Goal: Task Accomplishment & Management: Manage account settings

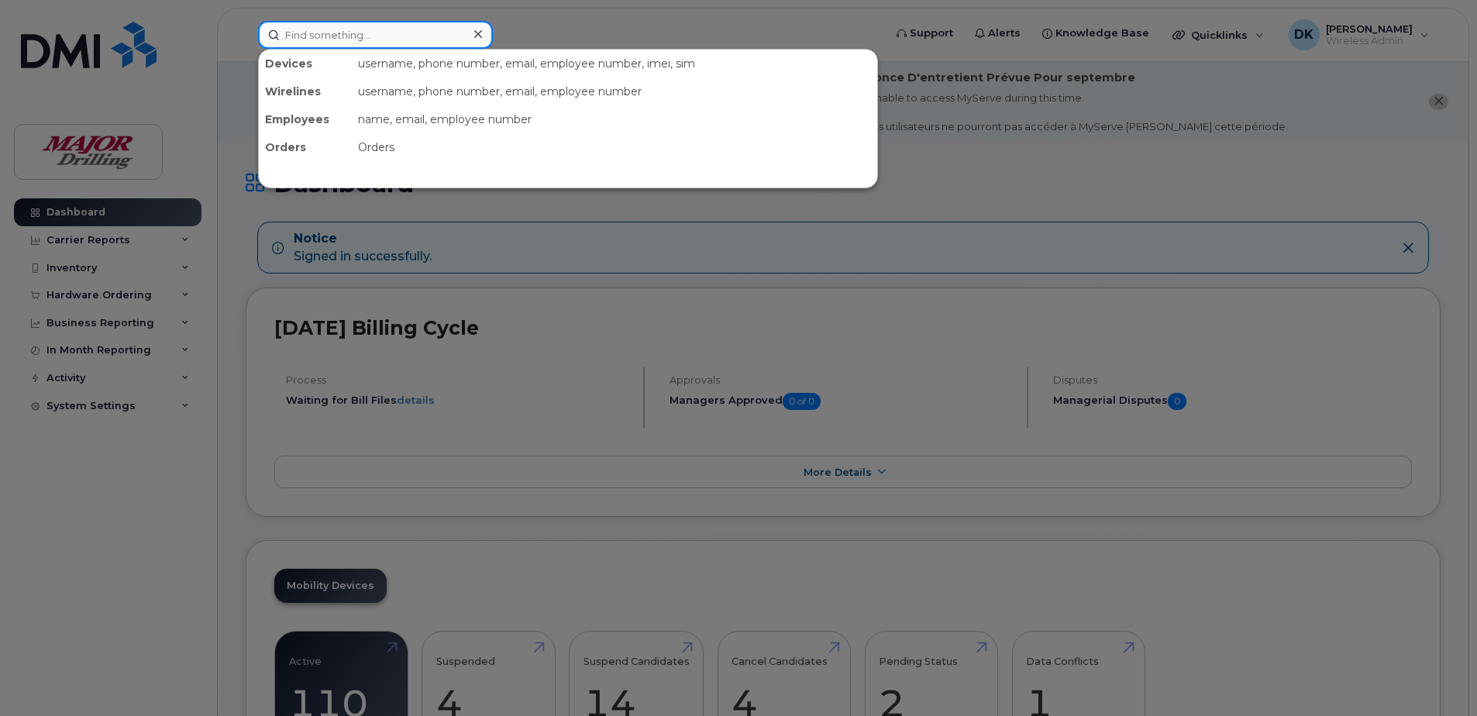
click at [321, 34] on input at bounding box center [375, 35] width 235 height 28
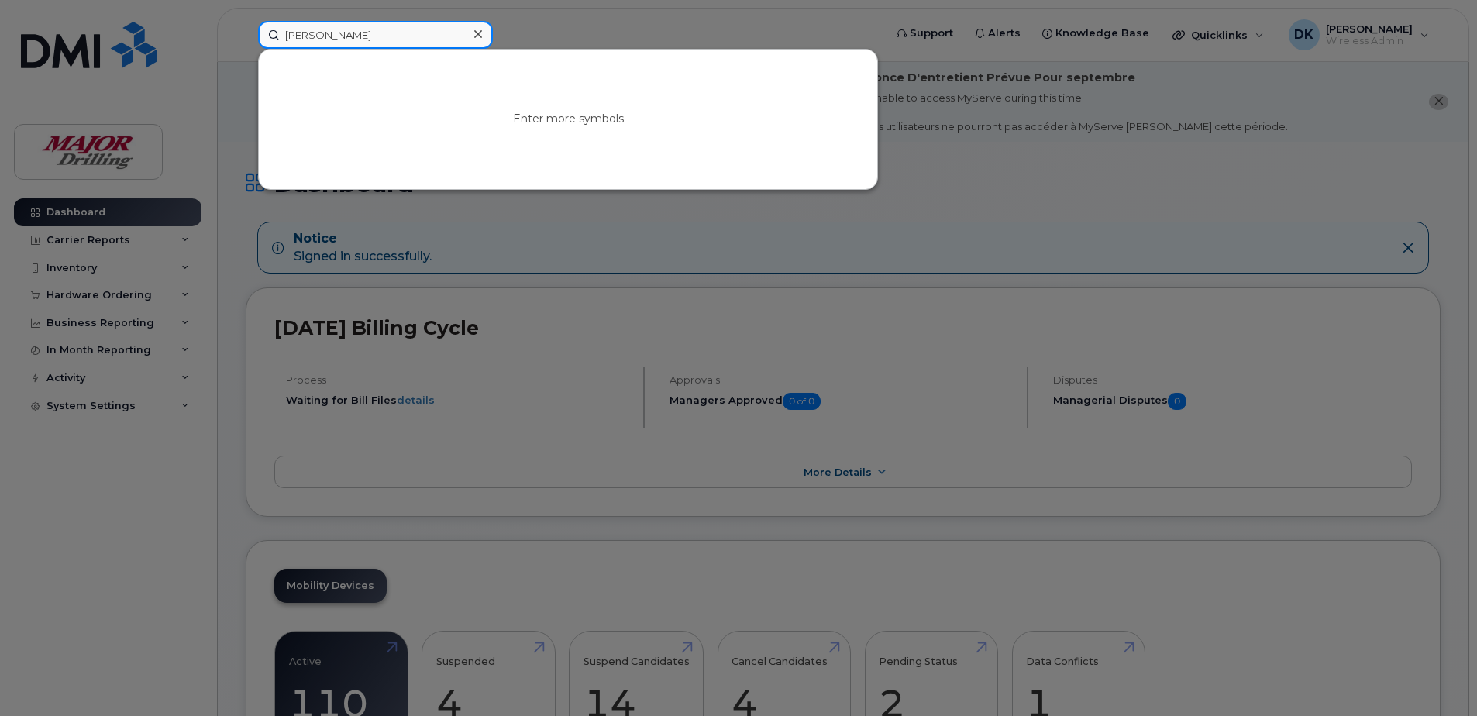
type input "[PERSON_NAME]"
drag, startPoint x: 321, startPoint y: 34, endPoint x: 255, endPoint y: 34, distance: 65.9
click at [255, 34] on div "dylan No results" at bounding box center [566, 35] width 640 height 28
click at [1035, 239] on div at bounding box center [738, 358] width 1477 height 716
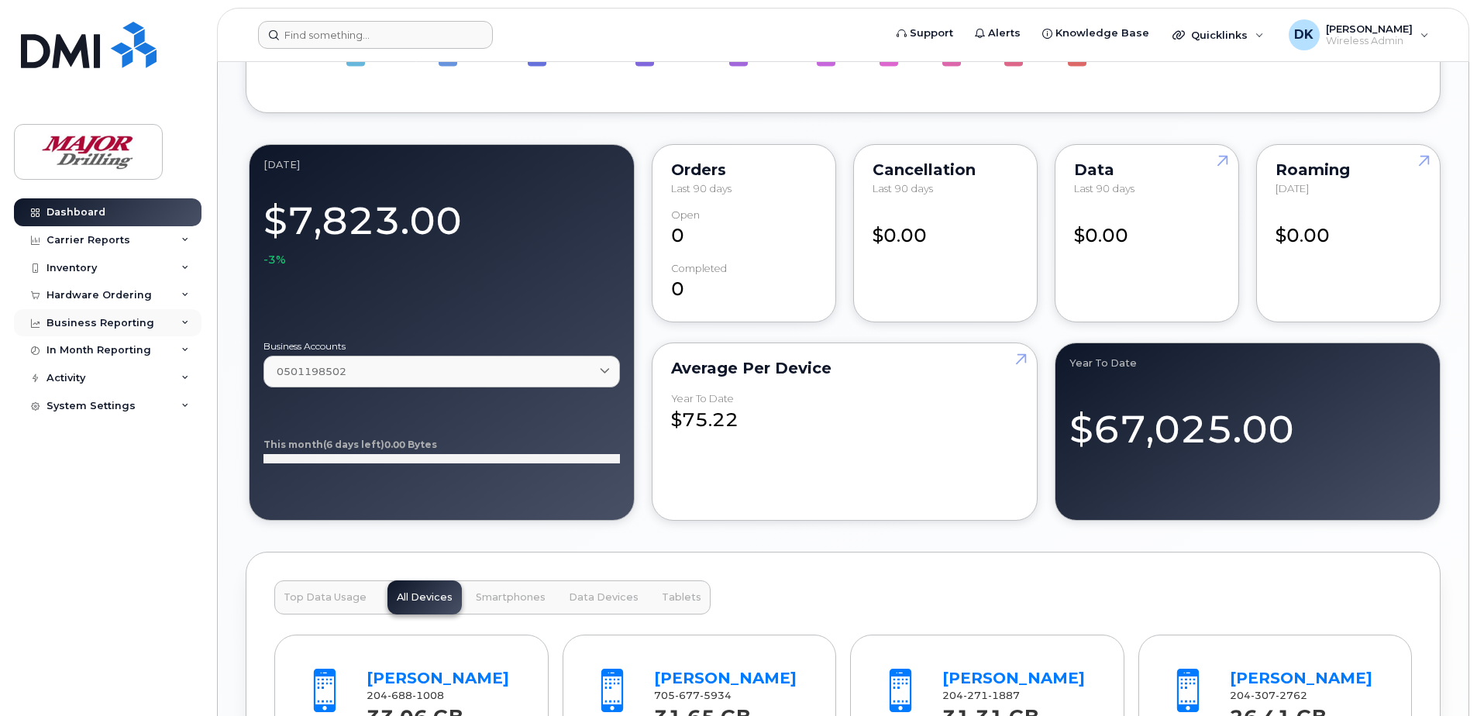
scroll to position [1044, 0]
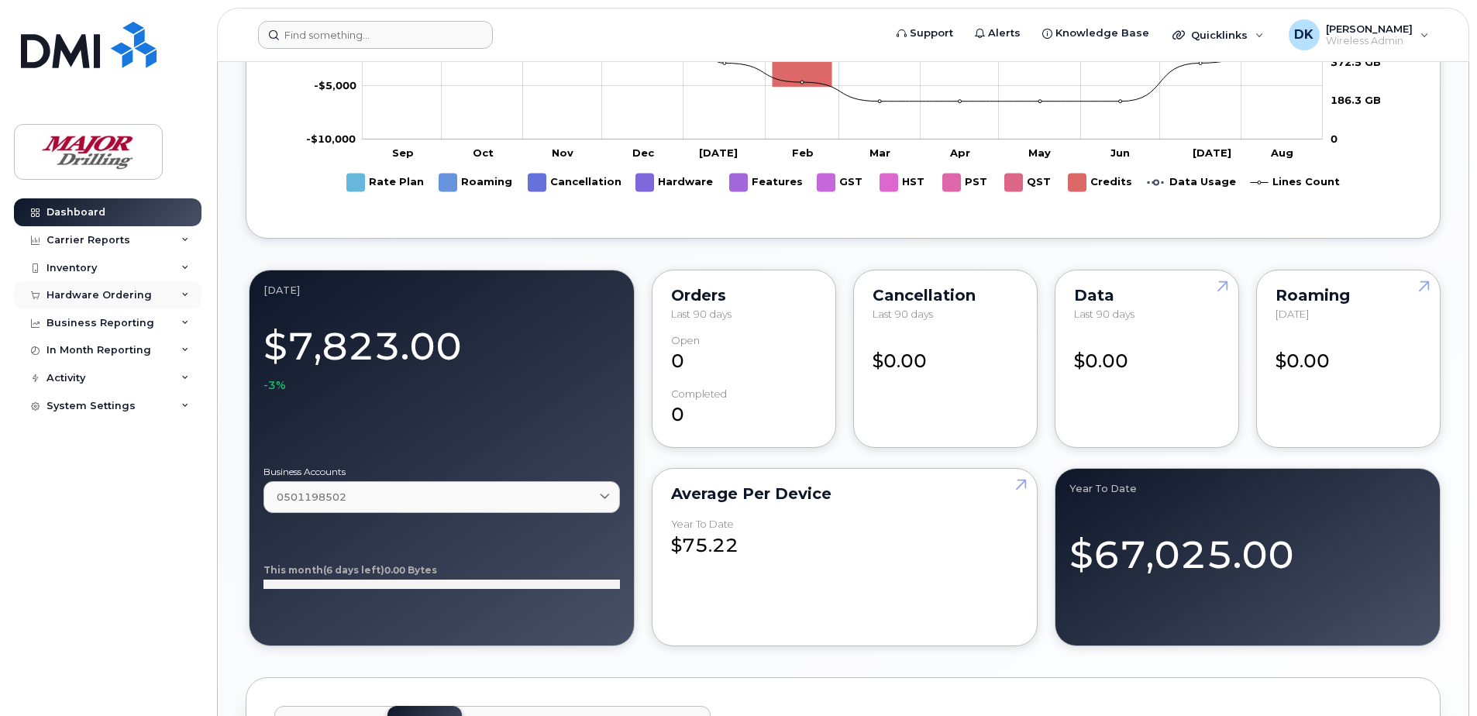
click at [115, 297] on div "Hardware Ordering" at bounding box center [98, 295] width 105 height 12
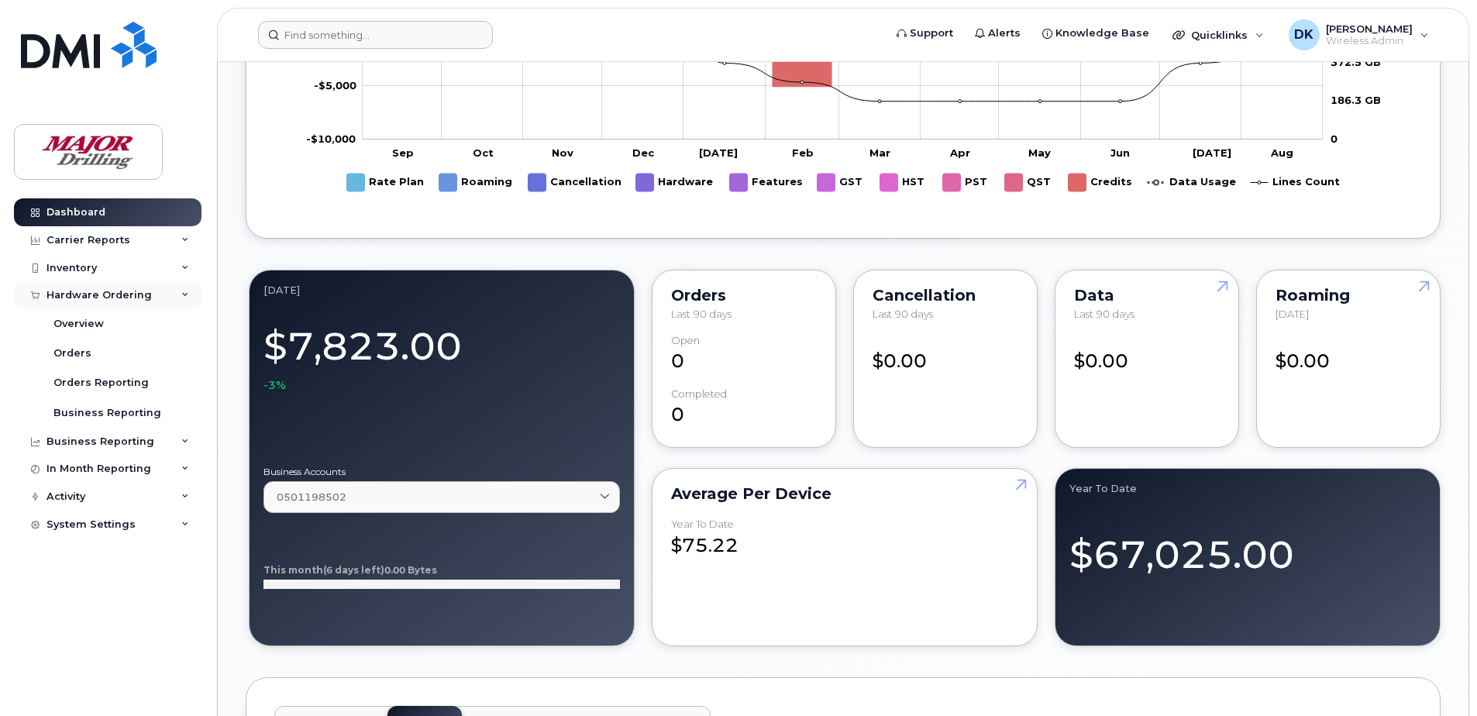
click at [115, 297] on div "Hardware Ordering" at bounding box center [98, 295] width 105 height 12
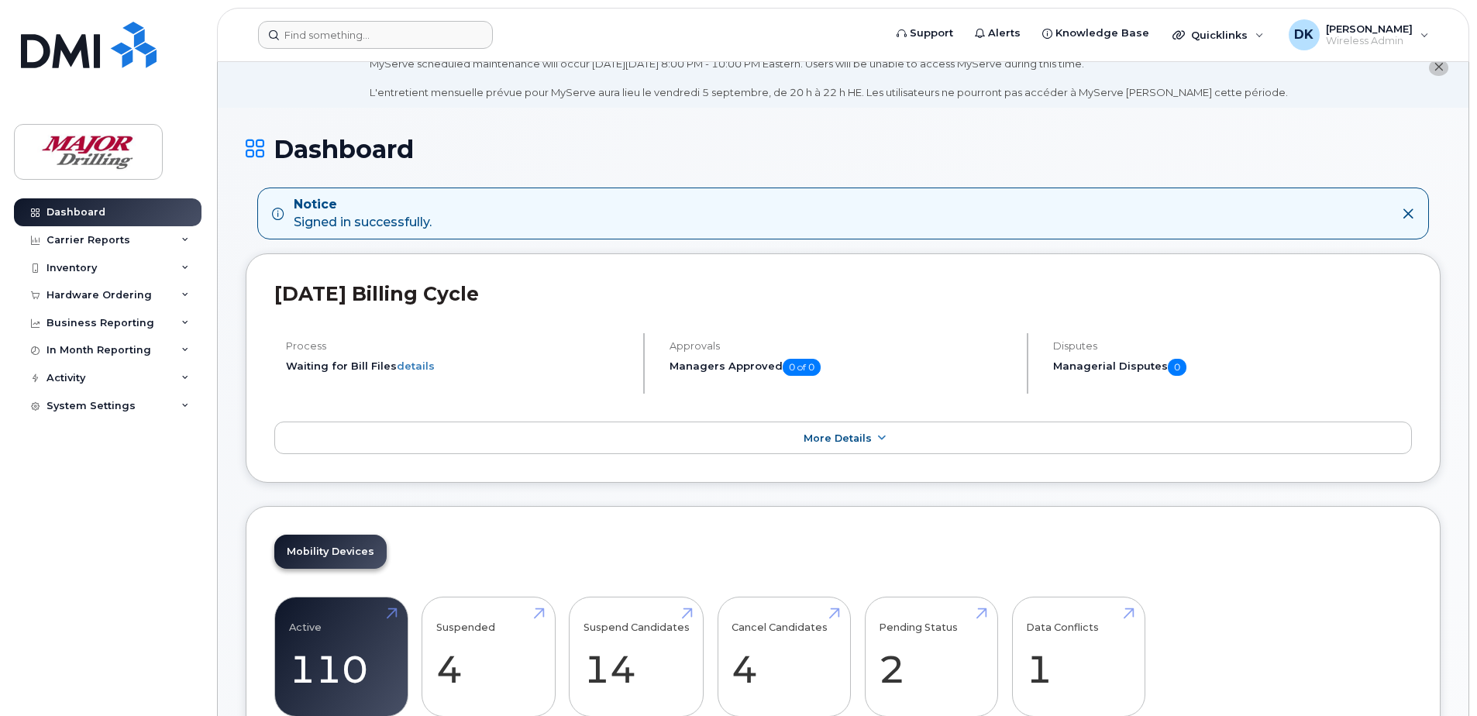
scroll to position [0, 0]
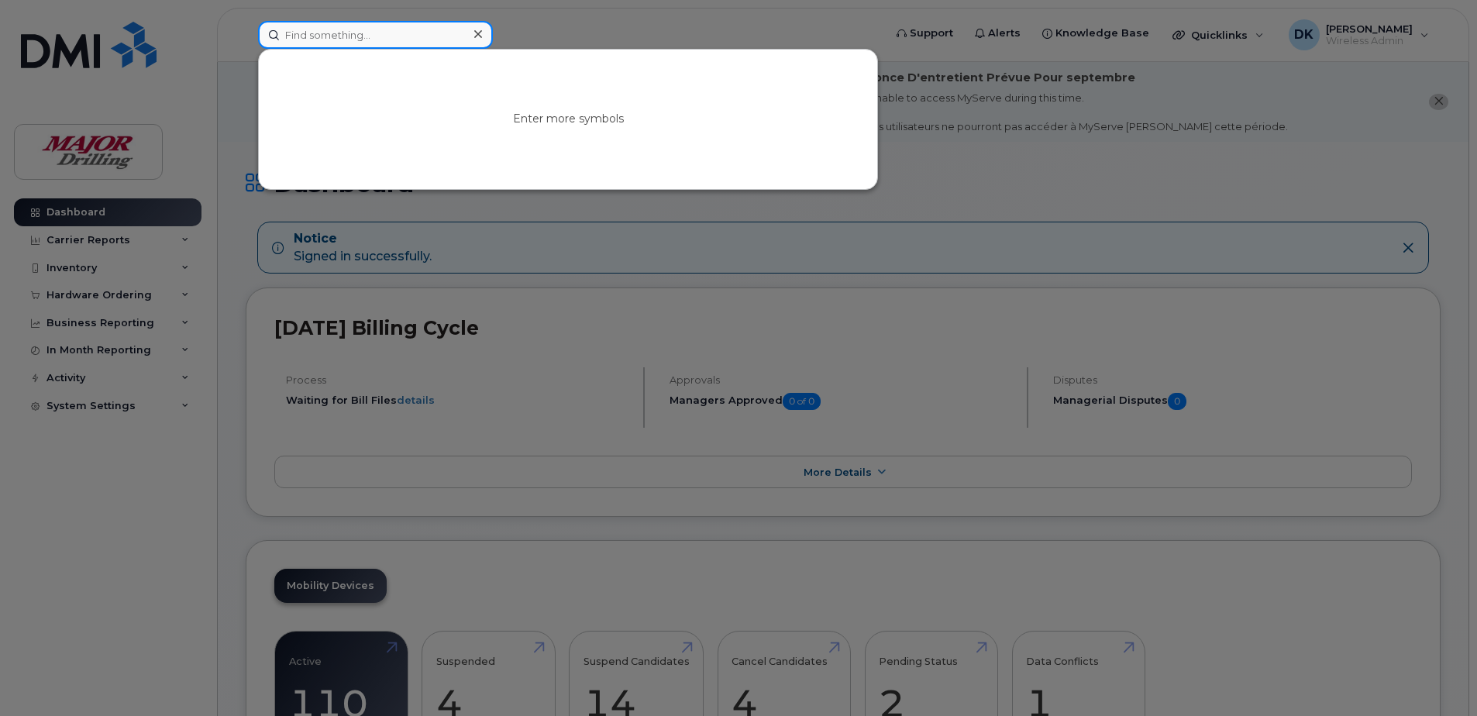
click at [392, 36] on input at bounding box center [375, 35] width 235 height 28
click at [315, 36] on input at bounding box center [375, 35] width 235 height 28
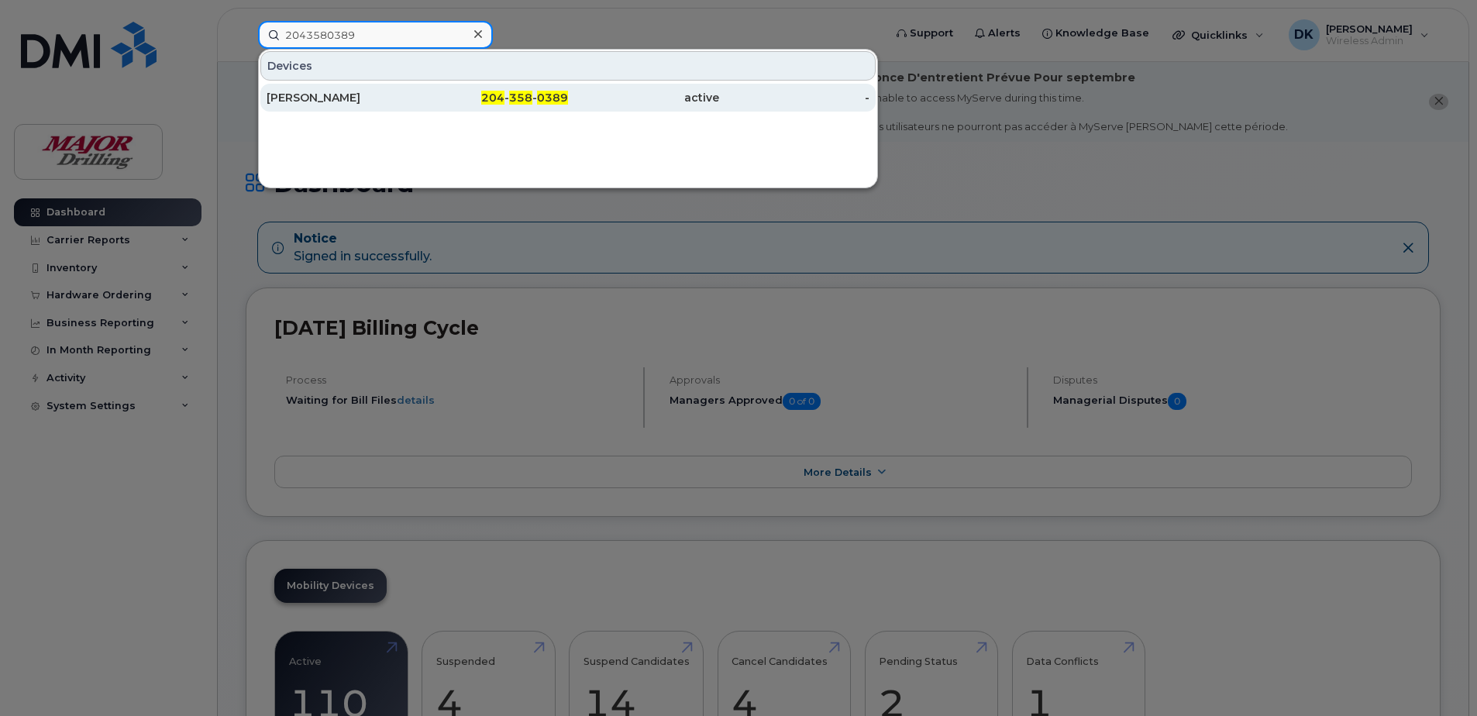
type input "2043580389"
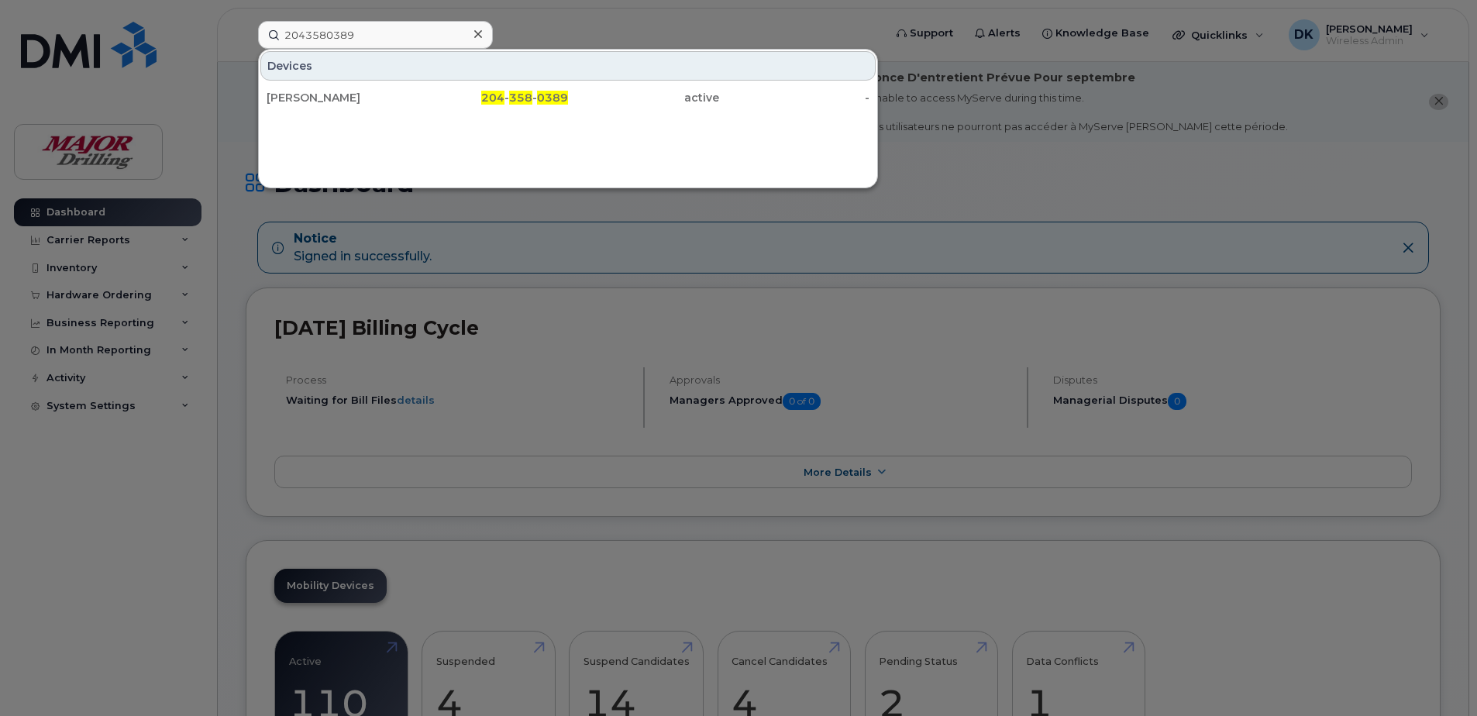
drag, startPoint x: 520, startPoint y: 99, endPoint x: 393, endPoint y: 274, distance: 216.3
click at [520, 99] on span "358" at bounding box center [520, 98] width 23 height 14
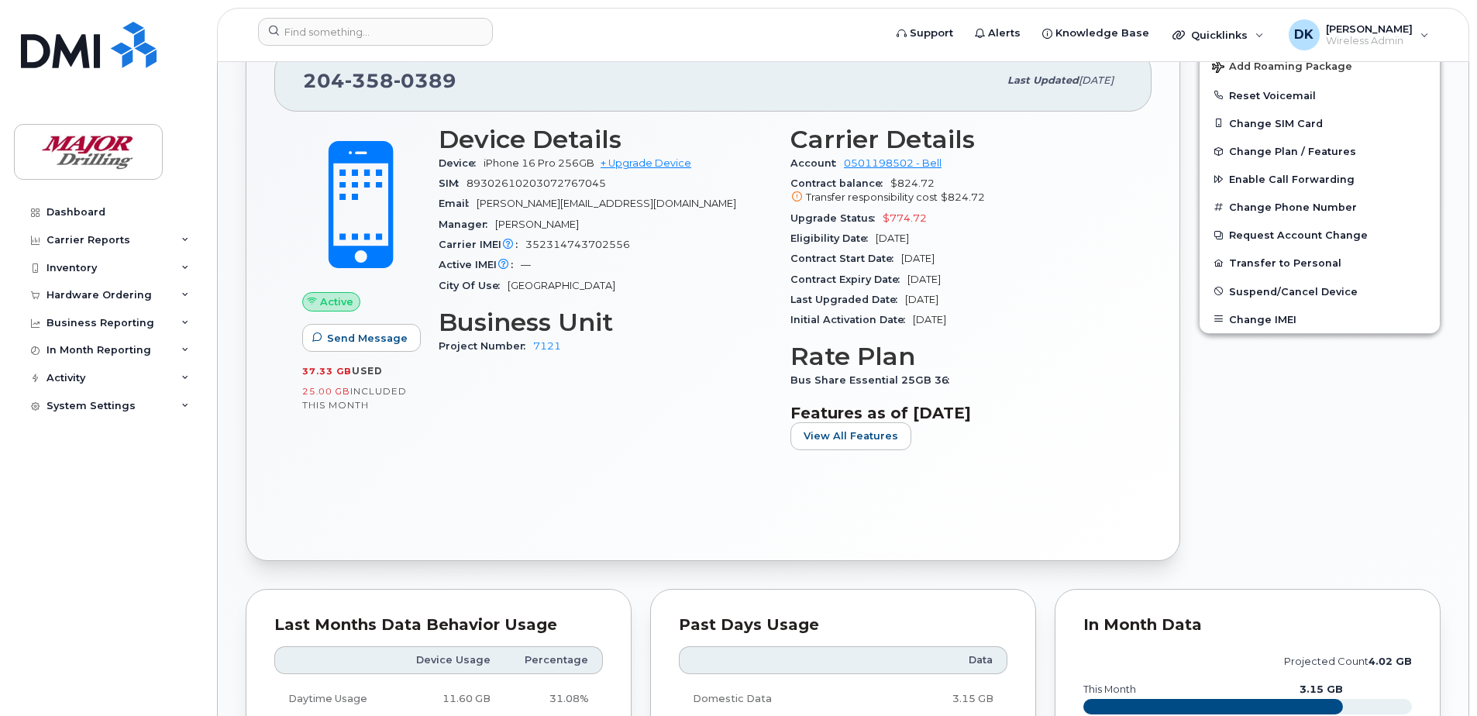
scroll to position [620, 0]
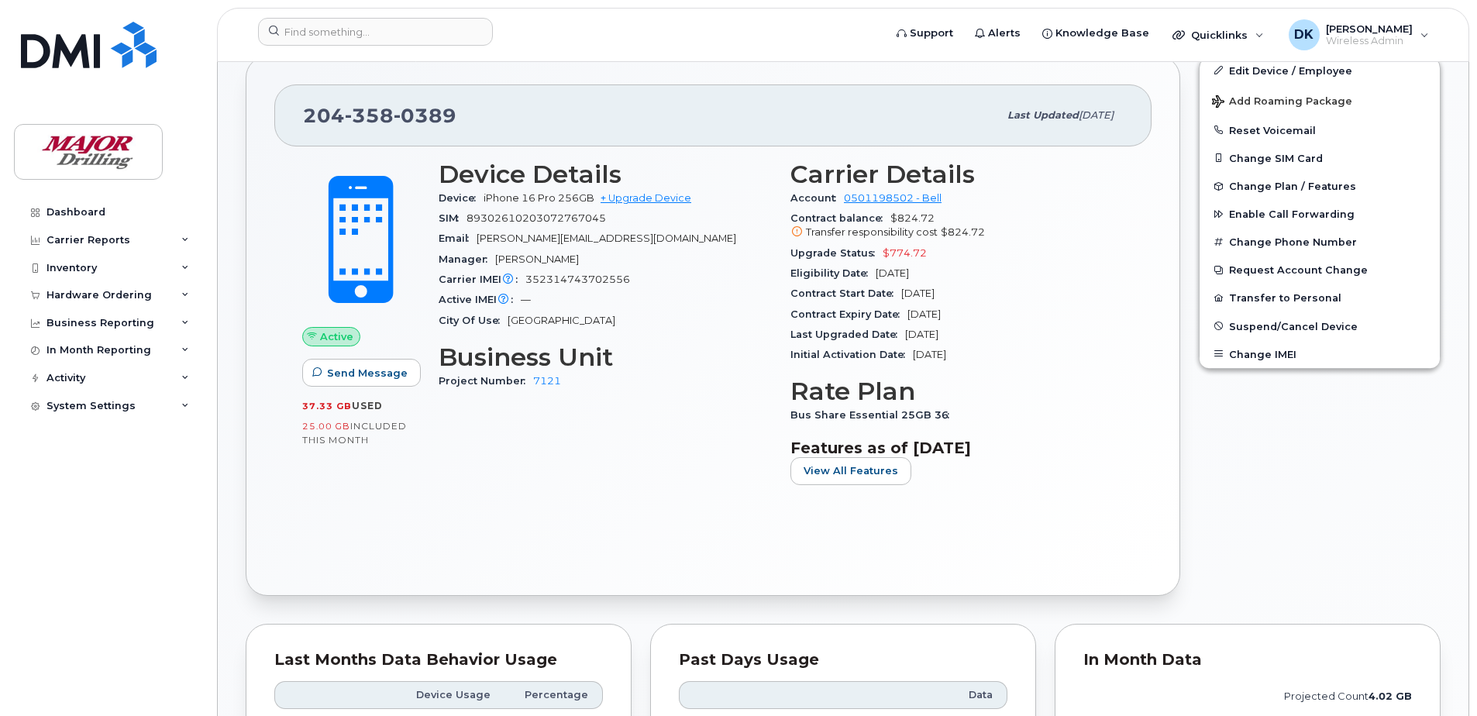
click at [597, 281] on span "352314743702556" at bounding box center [577, 279] width 105 height 12
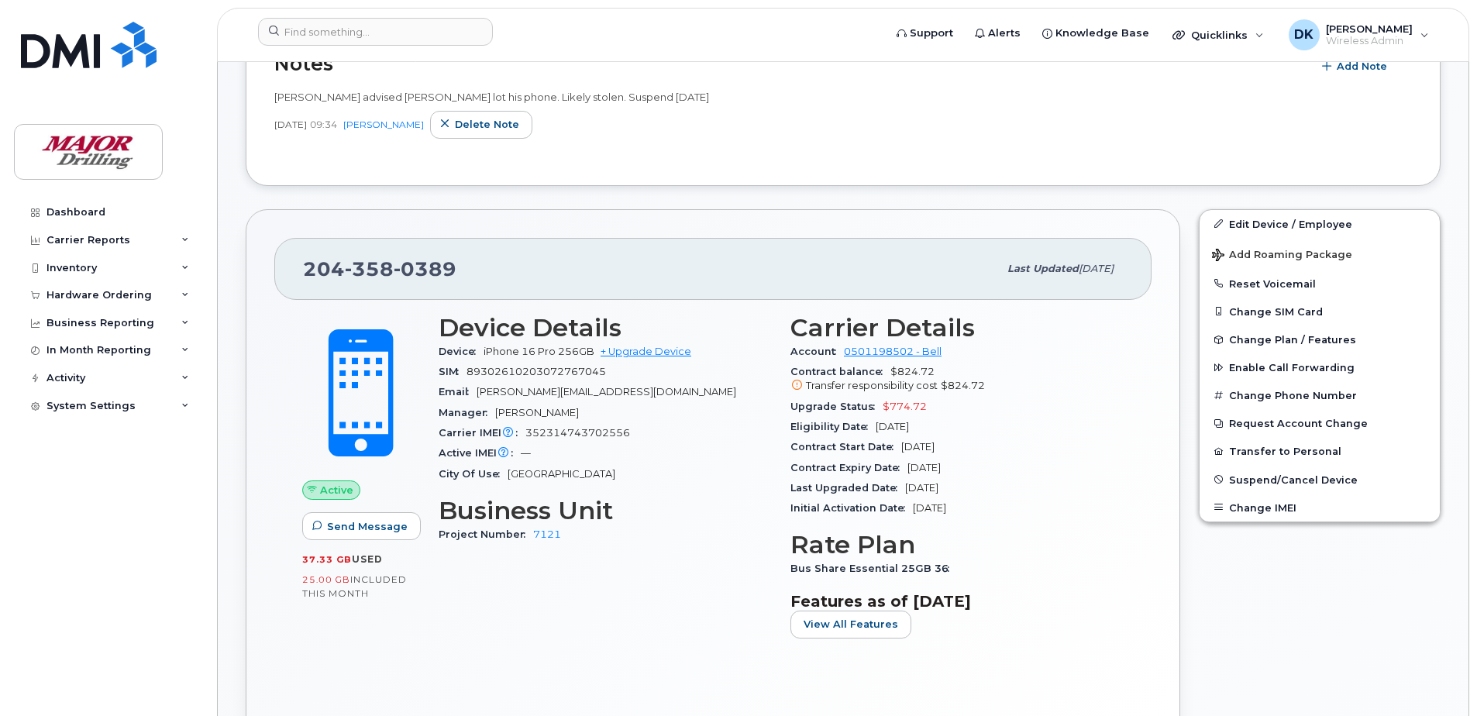
scroll to position [465, 0]
click at [1361, 610] on div "Edit Device / Employee Add Roaming Package Reset Voicemail Change SIM Card Chan…" at bounding box center [1319, 480] width 260 height 559
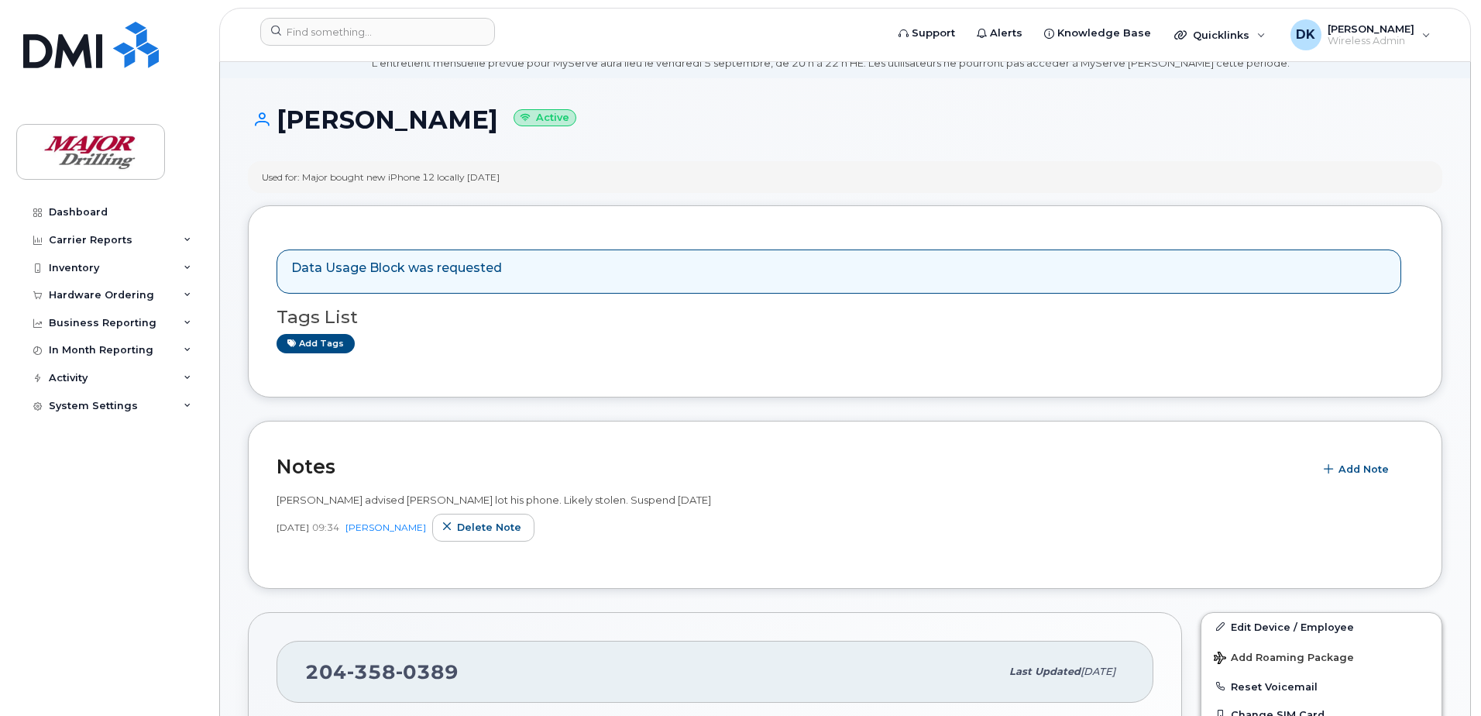
scroll to position [0, 0]
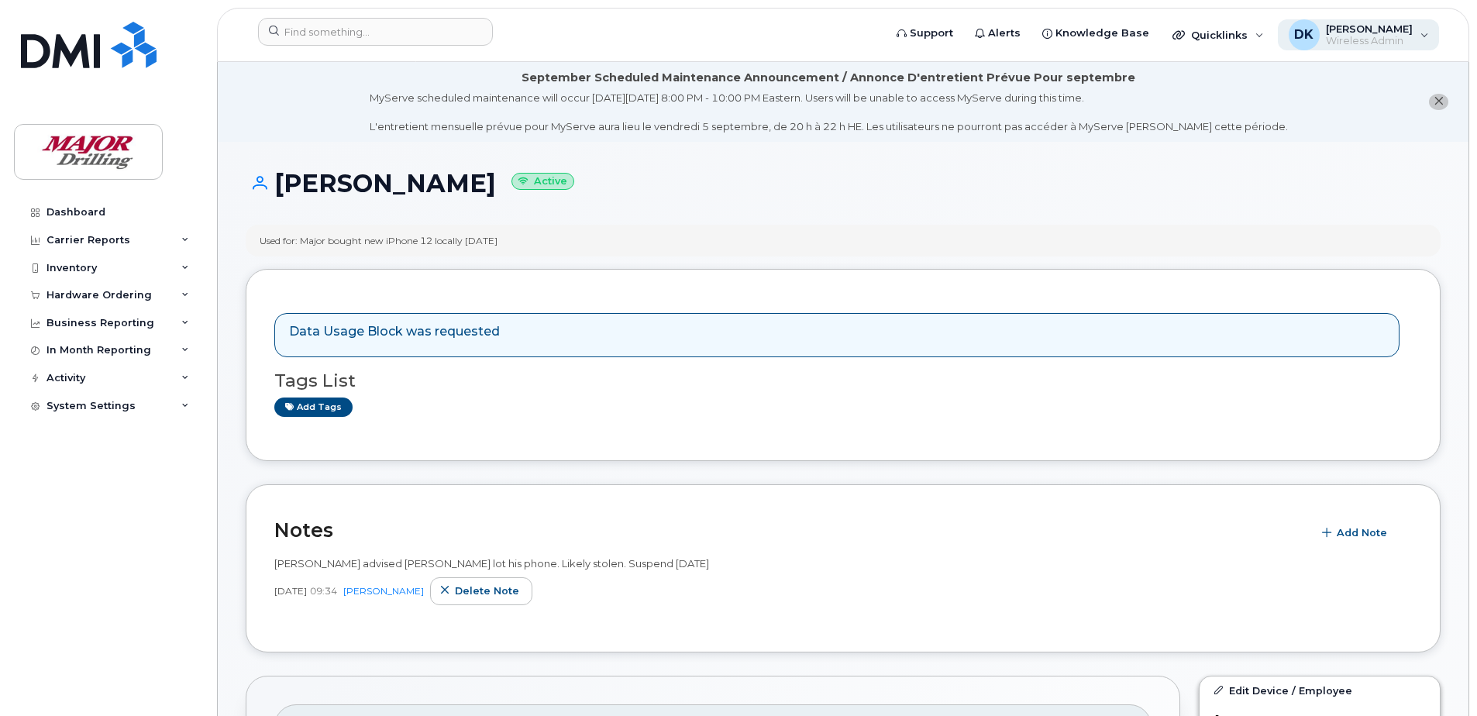
click at [1413, 40] on div "DK Dan Kowalson Wireless Admin" at bounding box center [1358, 34] width 162 height 31
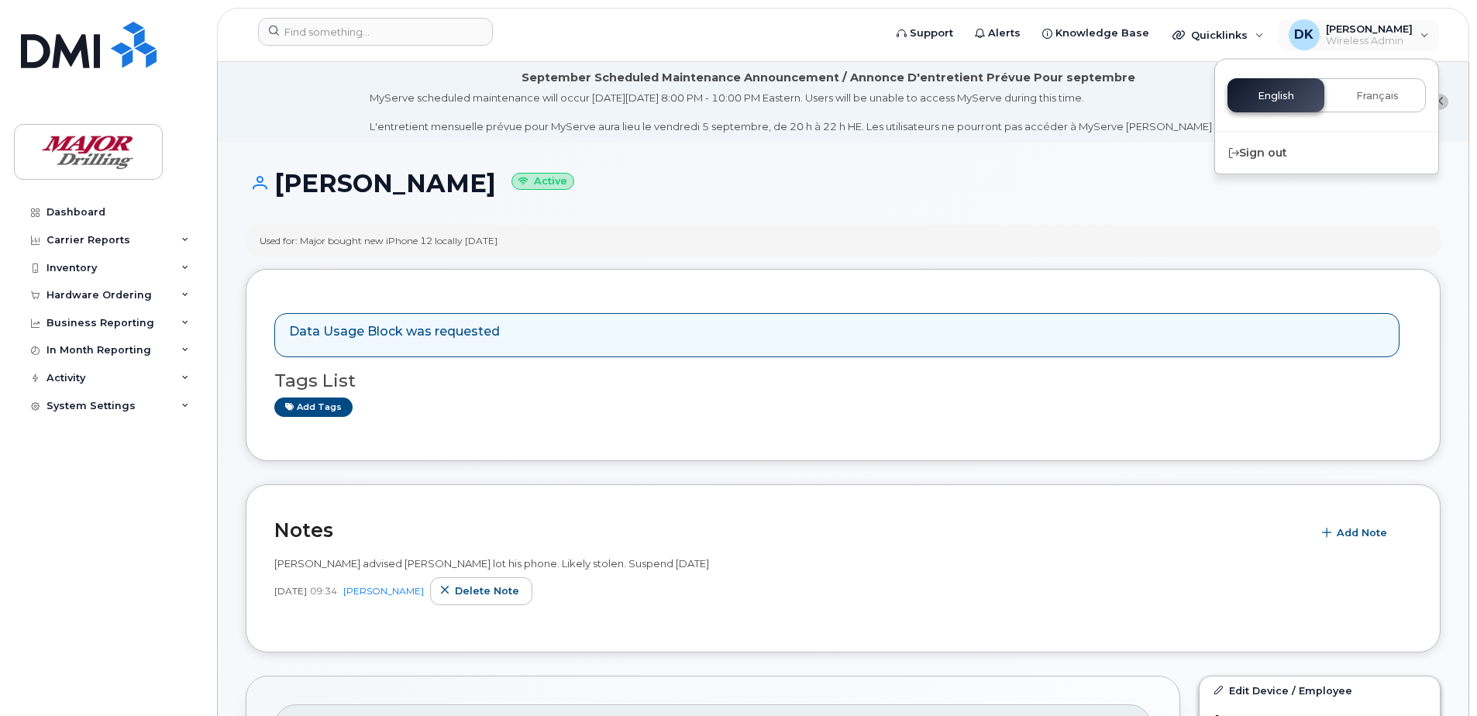
click at [976, 139] on li "September Scheduled Maintenance Announcement / Annonce D'entretient Prévue Pour…" at bounding box center [843, 102] width 1250 height 80
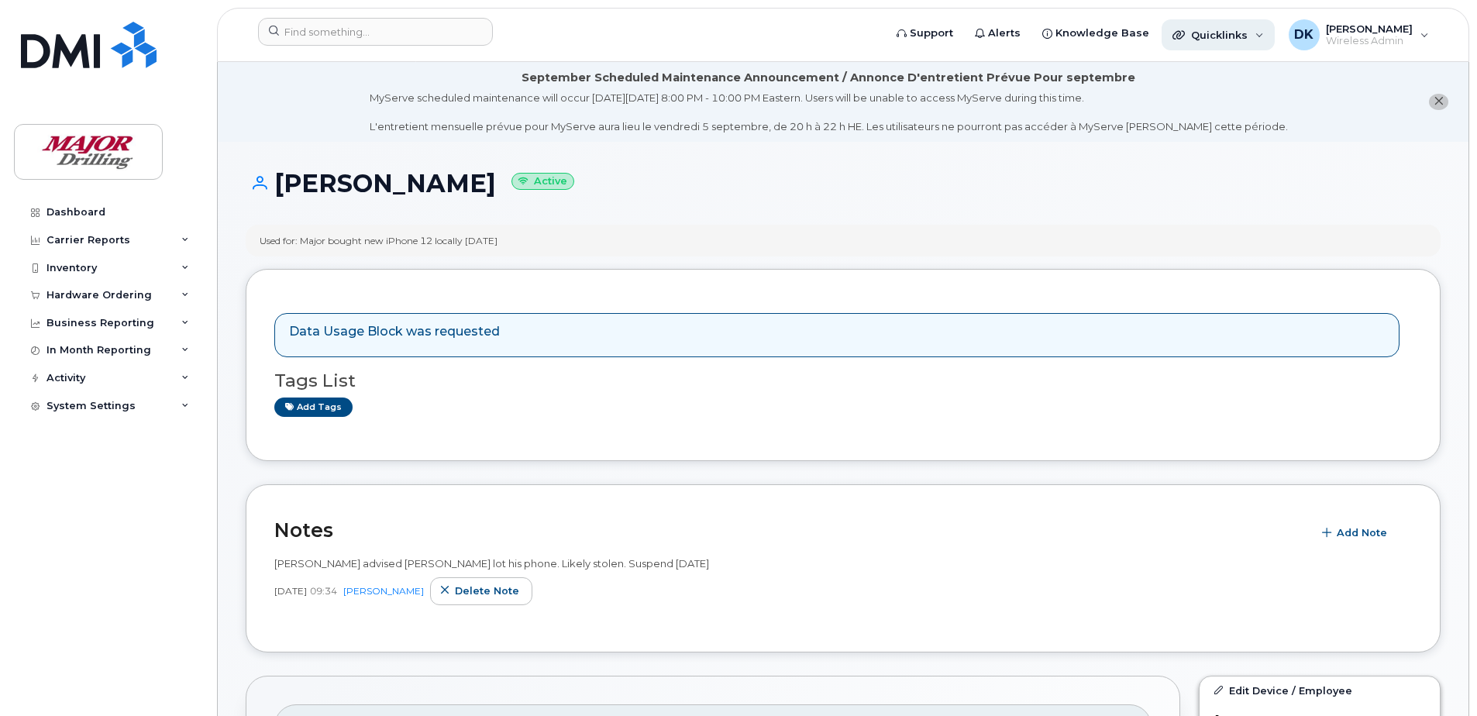
click at [1222, 29] on span "Quicklinks" at bounding box center [1219, 35] width 57 height 12
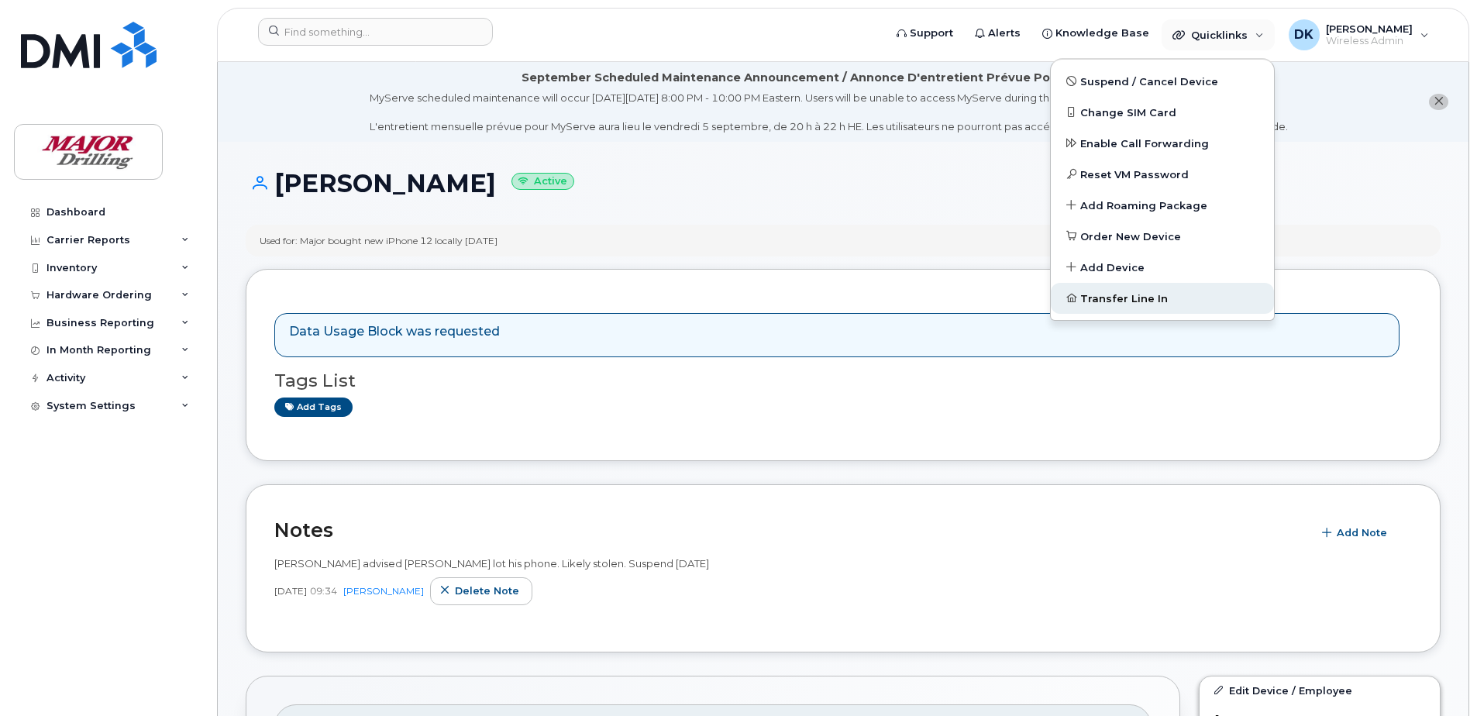
click at [1103, 301] on span "Transfer Line In" at bounding box center [1124, 298] width 88 height 15
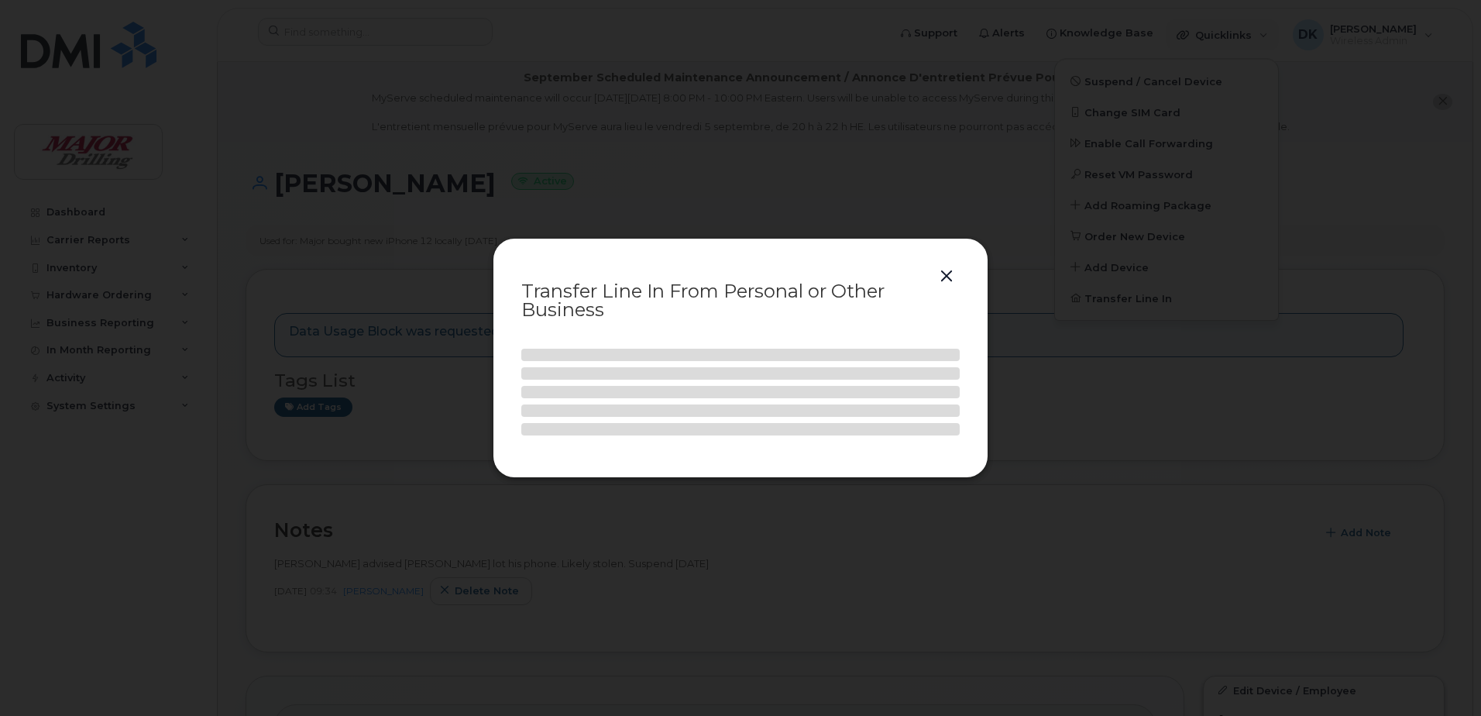
select select
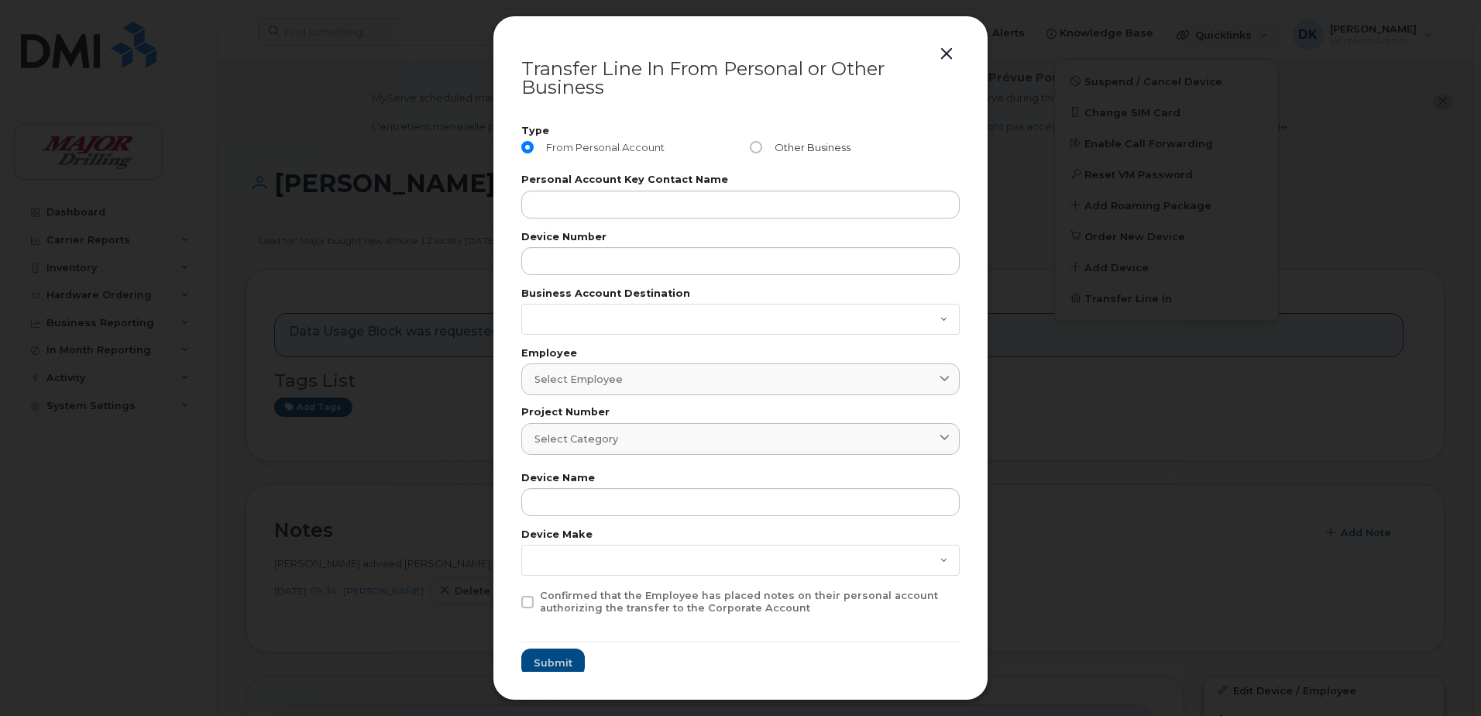
click at [752, 150] on input "Other Business" at bounding box center [756, 147] width 12 height 12
radio input "true"
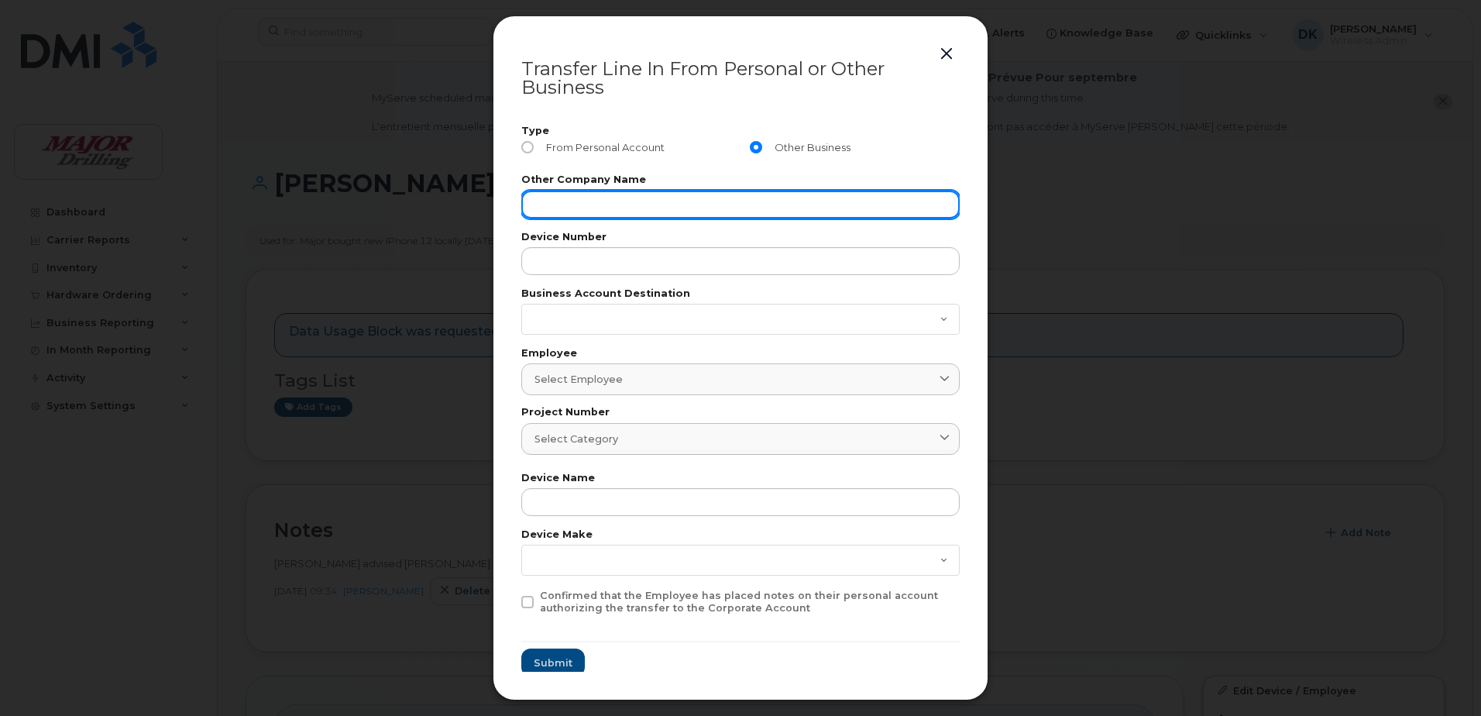
click at [670, 207] on input "text" at bounding box center [740, 205] width 438 height 28
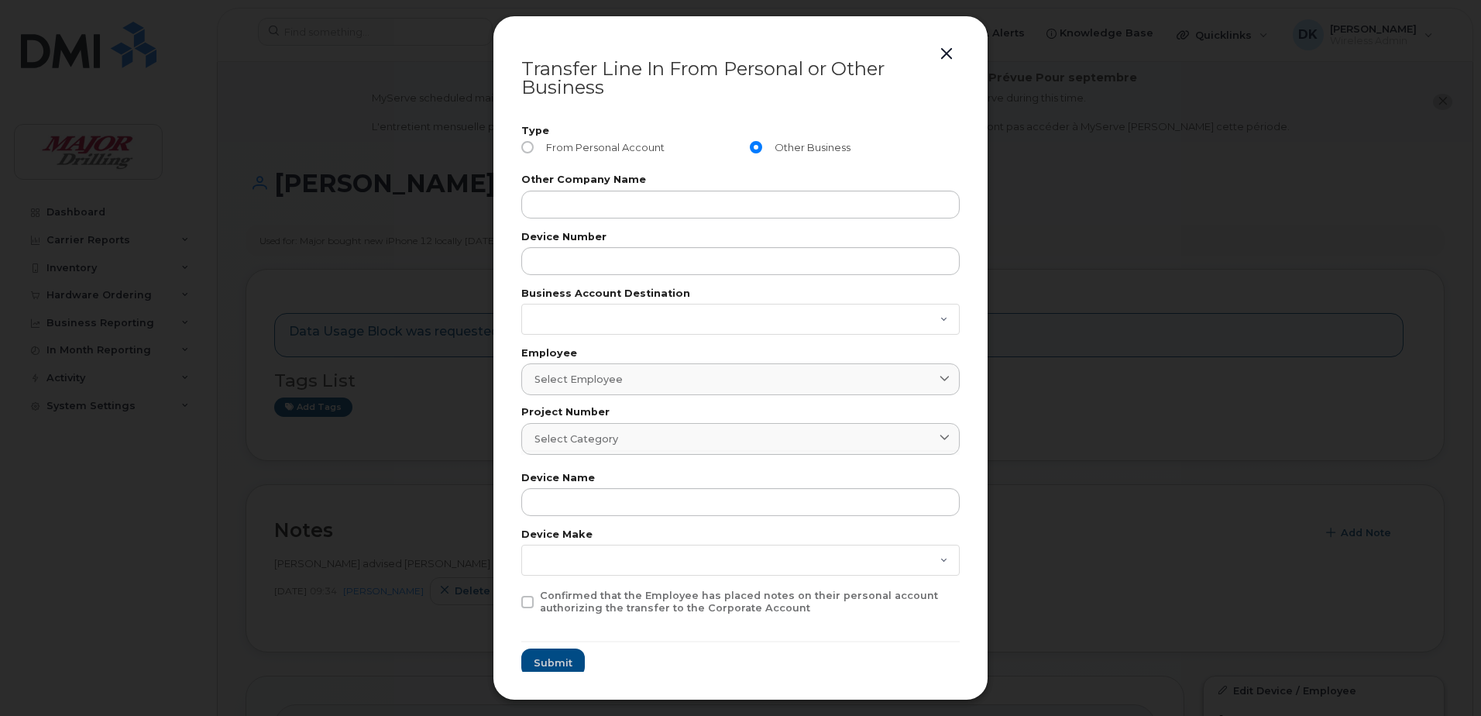
click at [947, 52] on button "button" at bounding box center [946, 54] width 23 height 22
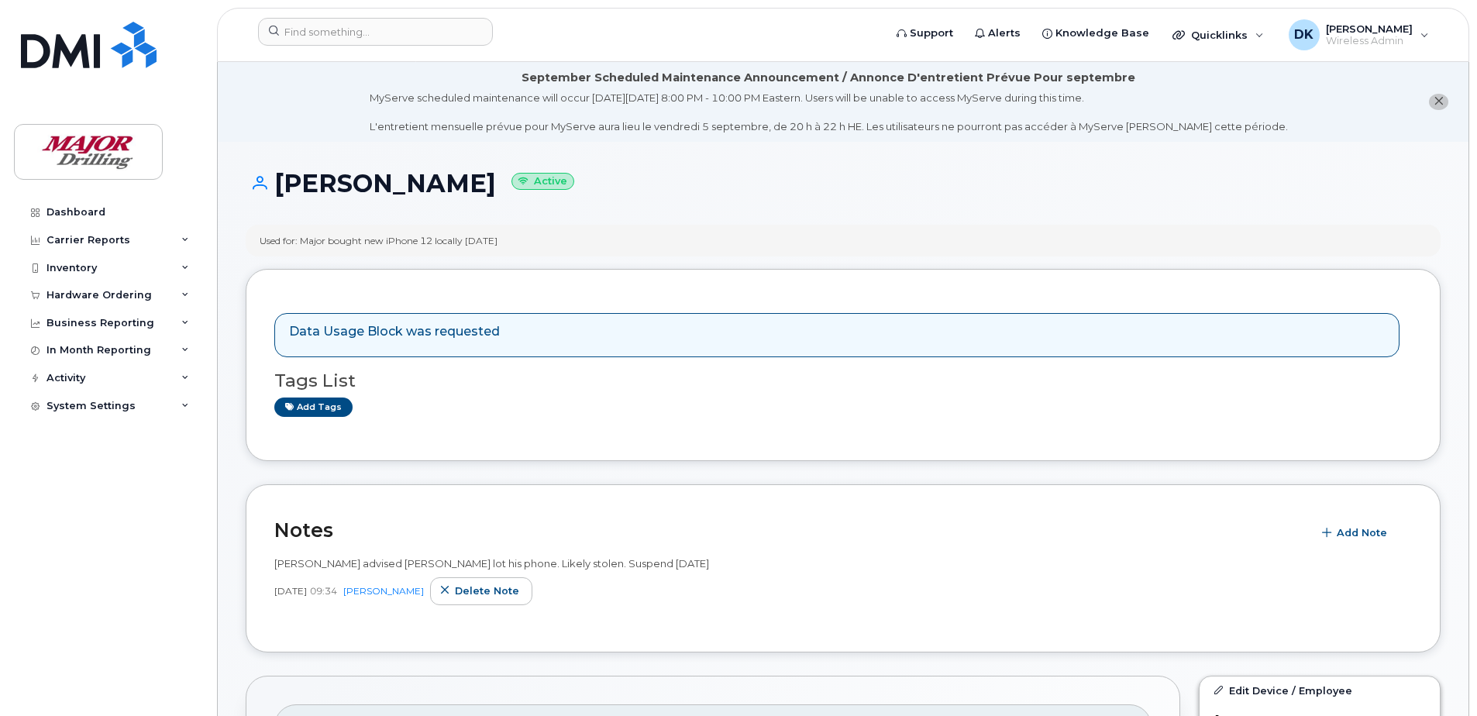
click at [606, 225] on div "Used for: Major bought new iPhone 12 locally Dec 20,2021" at bounding box center [843, 241] width 1195 height 32
drag, startPoint x: 799, startPoint y: 226, endPoint x: 791, endPoint y: 224, distance: 8.1
click at [799, 226] on div "Used for: Major bought new iPhone 12 locally Dec 20,2021" at bounding box center [843, 241] width 1195 height 32
click at [666, 194] on h1 "Larry Barnesky Active" at bounding box center [843, 183] width 1195 height 27
click at [58, 212] on div "Dashboard" at bounding box center [75, 212] width 59 height 12
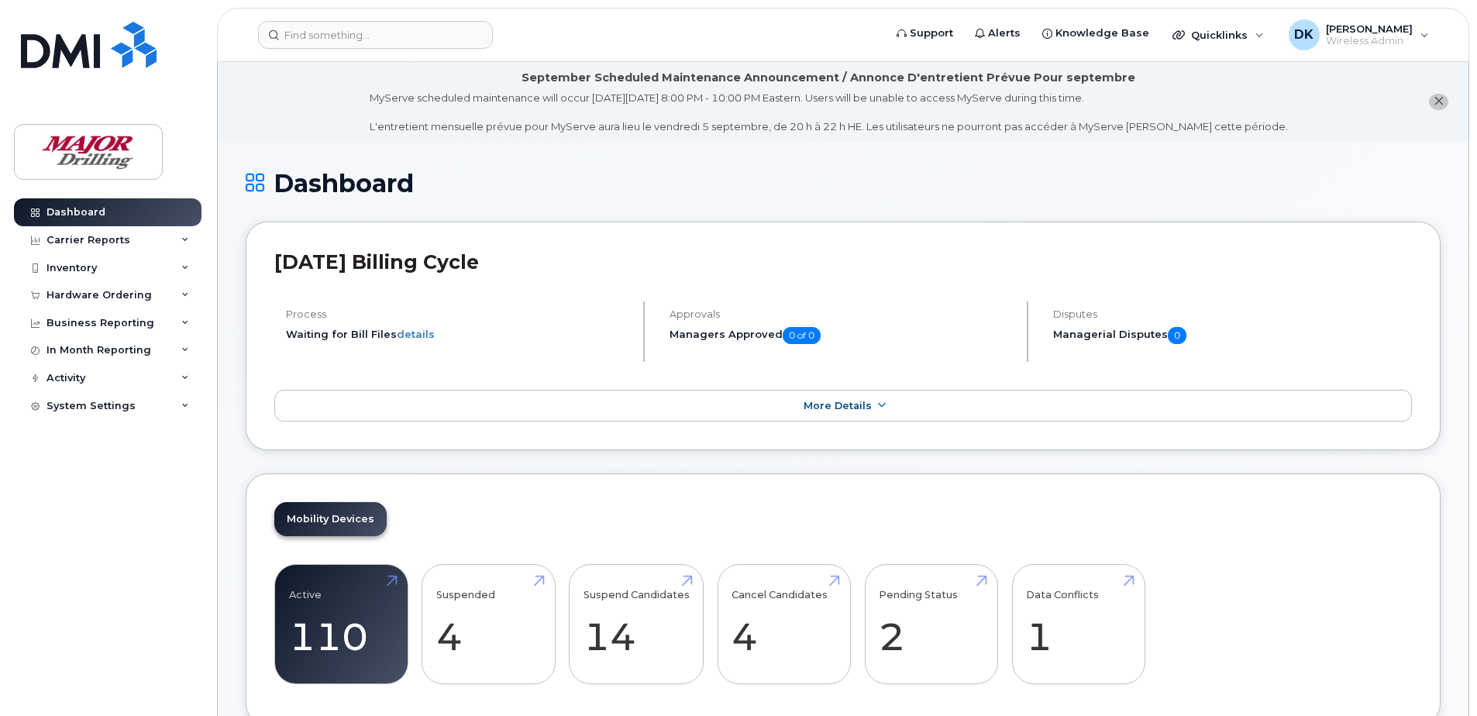
scroll to position [310, 0]
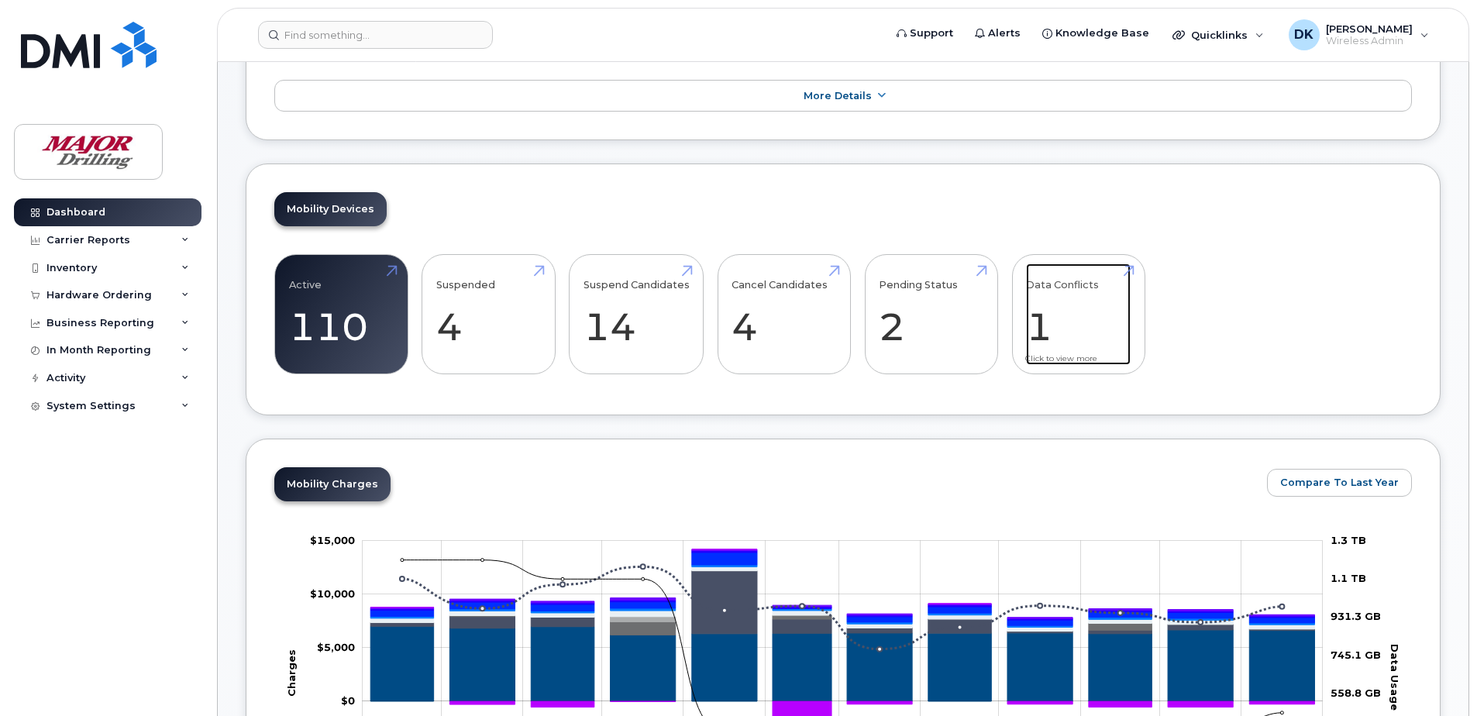
click at [1057, 277] on link "Data Conflicts 1" at bounding box center [1078, 314] width 105 height 102
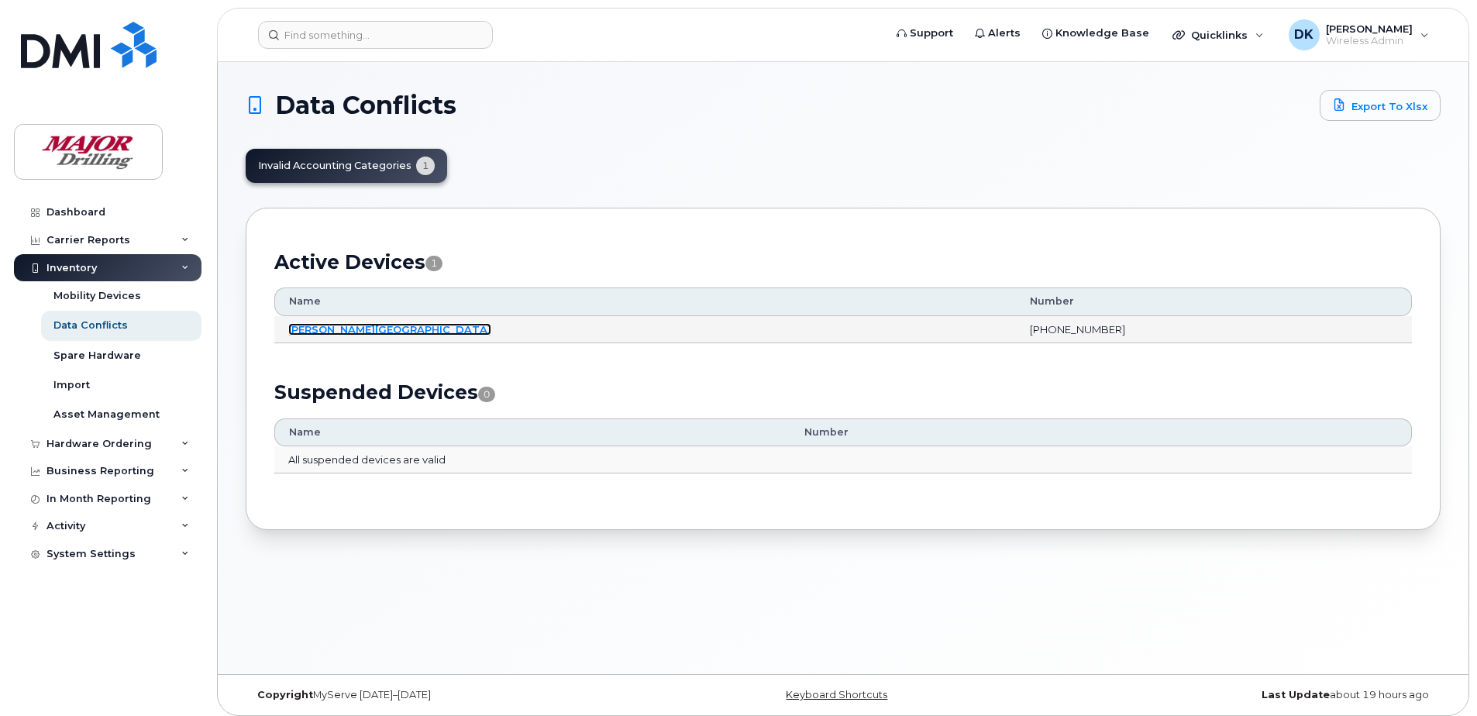
click at [361, 325] on link "Garret Winnipeg" at bounding box center [389, 329] width 203 height 12
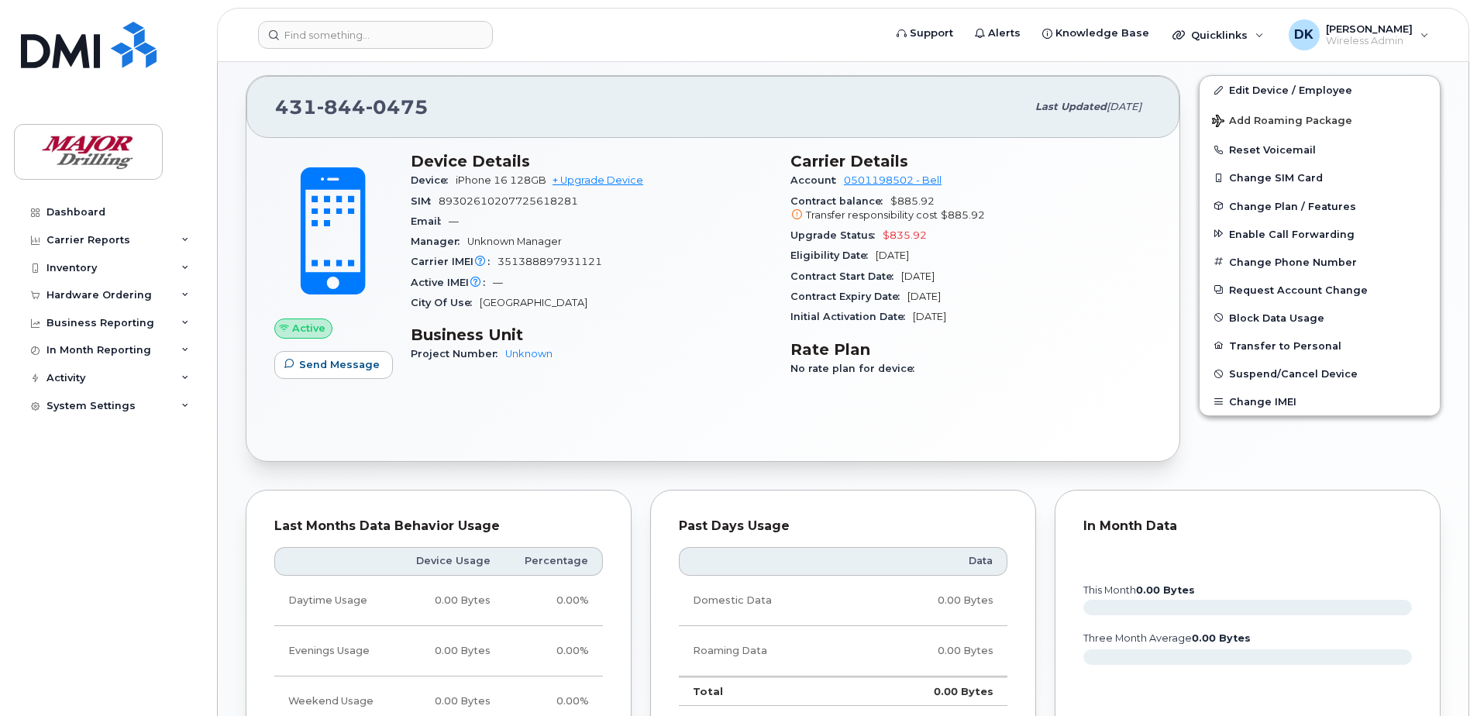
scroll to position [77, 0]
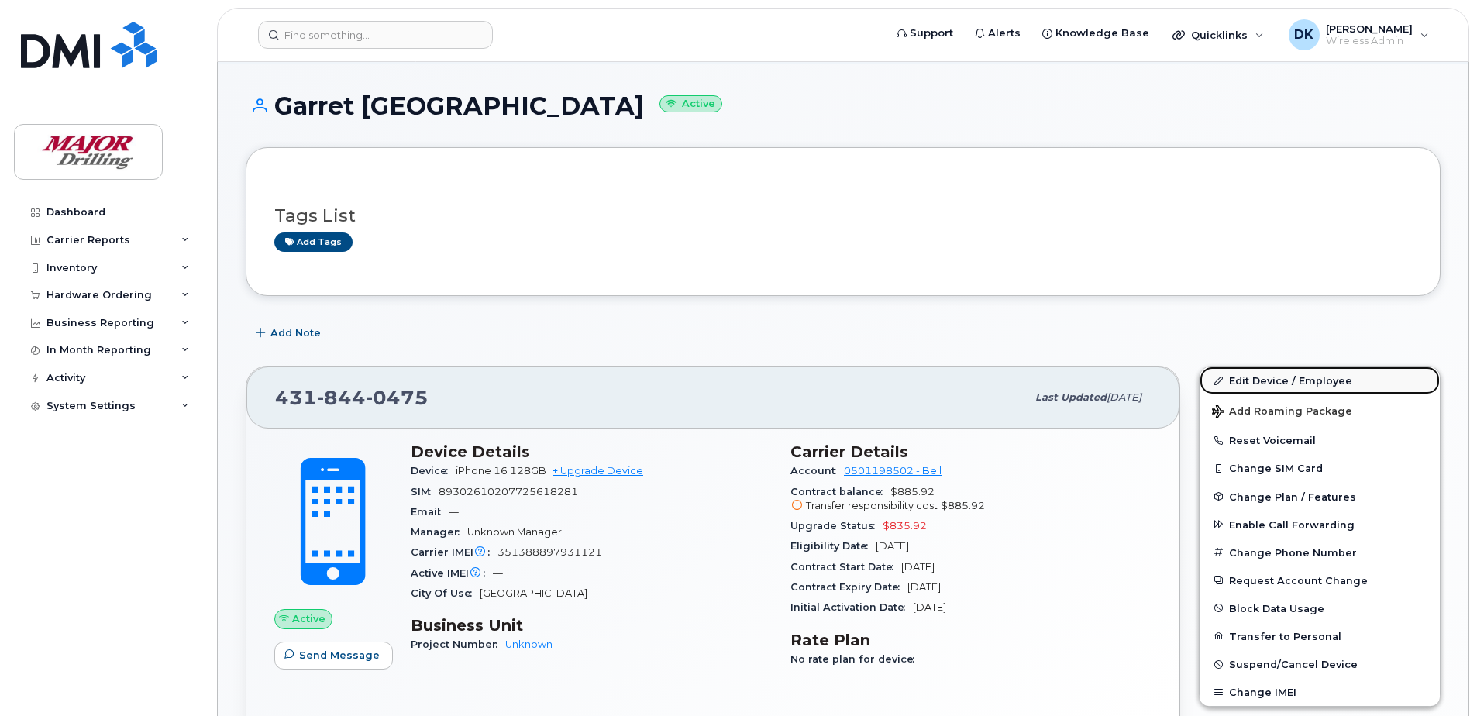
click at [1260, 385] on link "Edit Device / Employee" at bounding box center [1319, 380] width 240 height 28
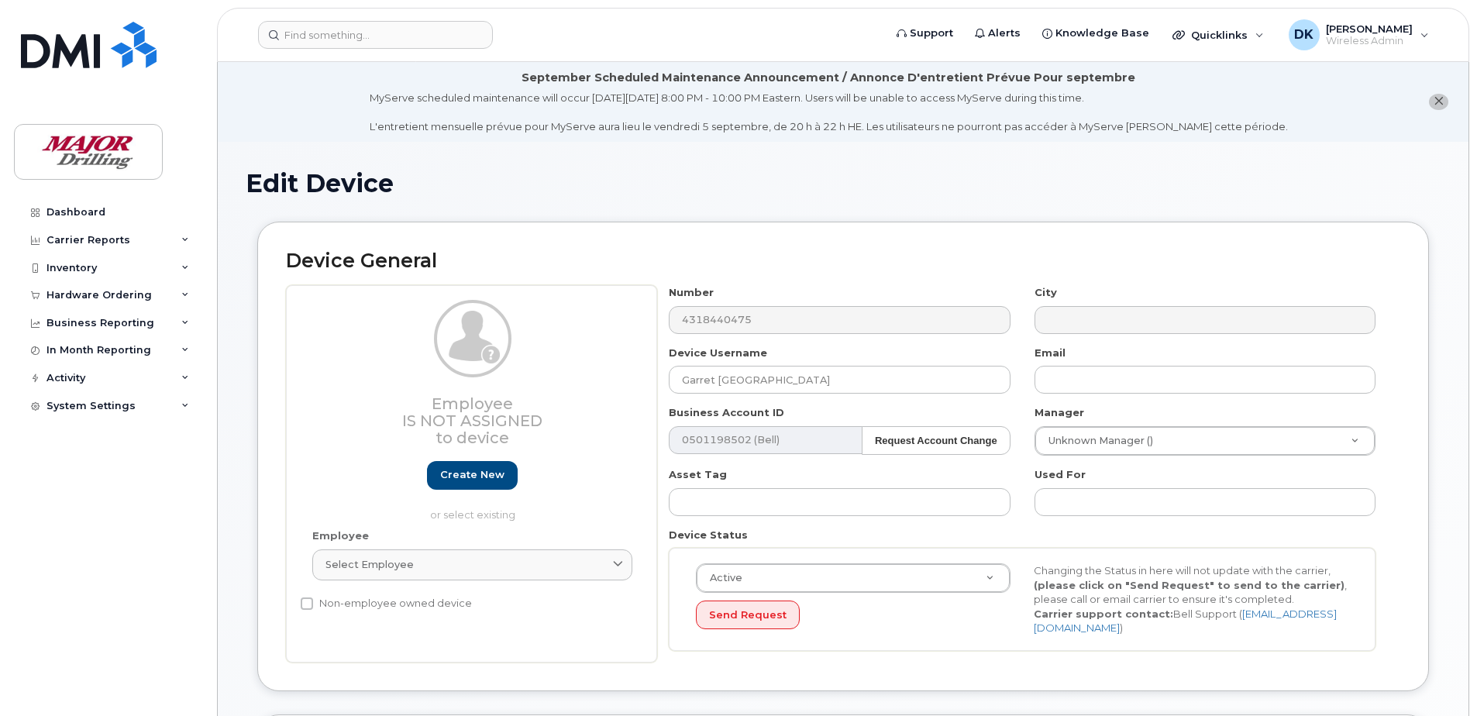
select select "2713159"
click at [504, 549] on link "Select employee" at bounding box center [472, 564] width 320 height 31
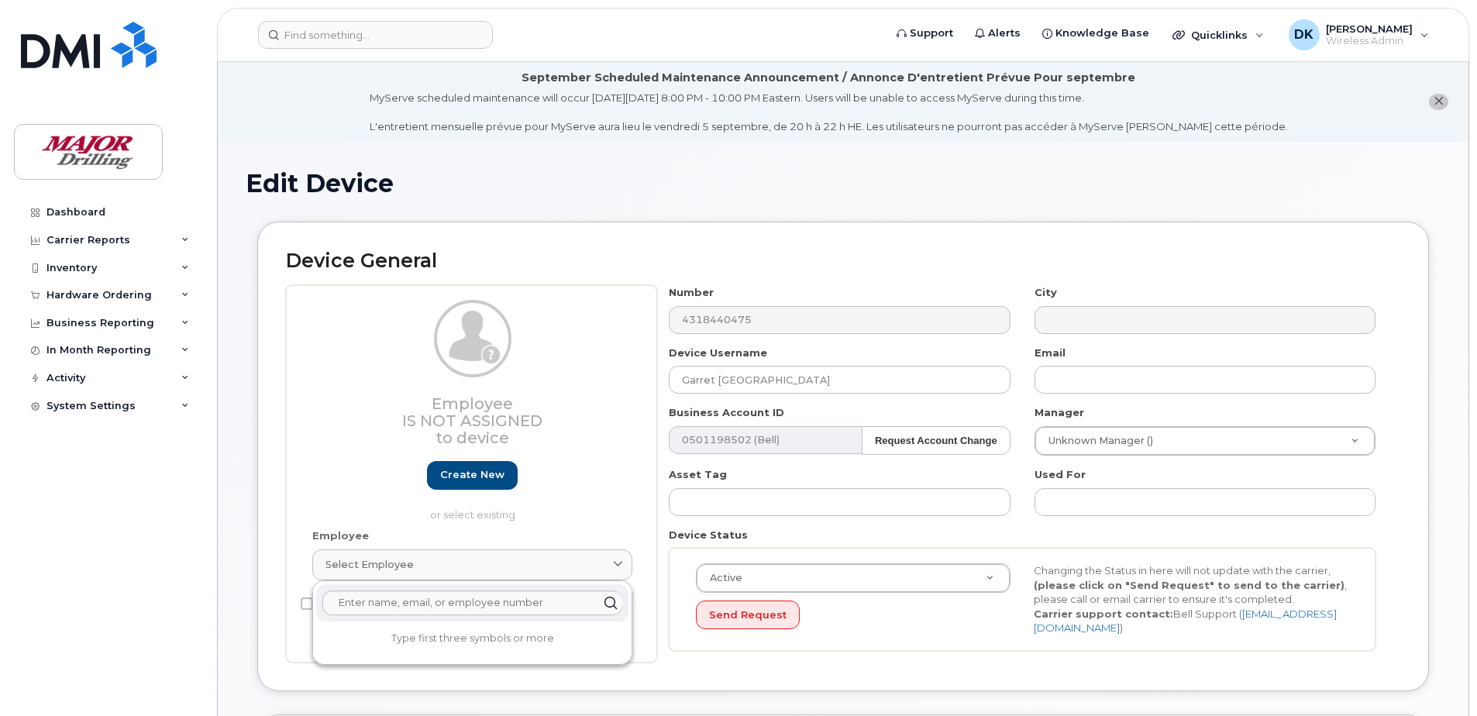
click at [693, 187] on h1 "Edit Device" at bounding box center [843, 183] width 1195 height 27
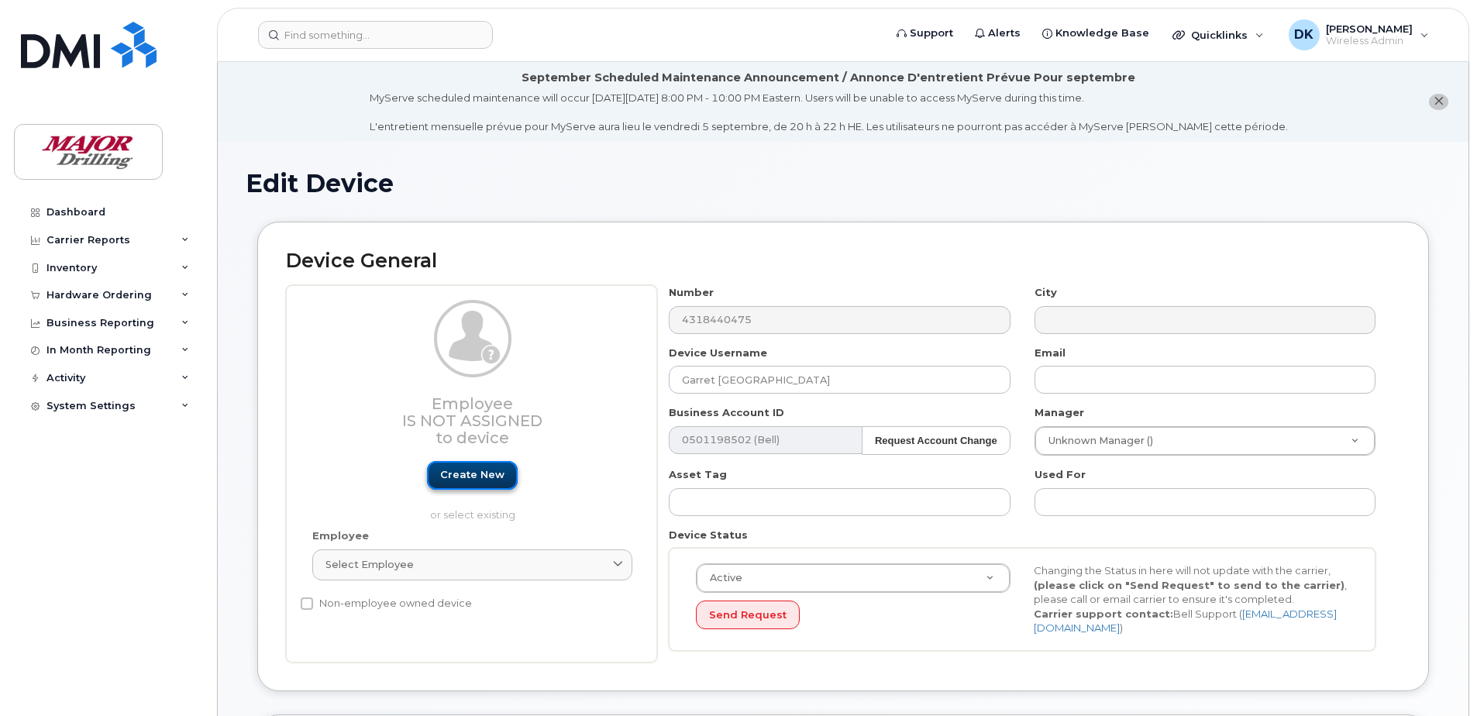
click at [493, 473] on link "Create new" at bounding box center [472, 475] width 91 height 29
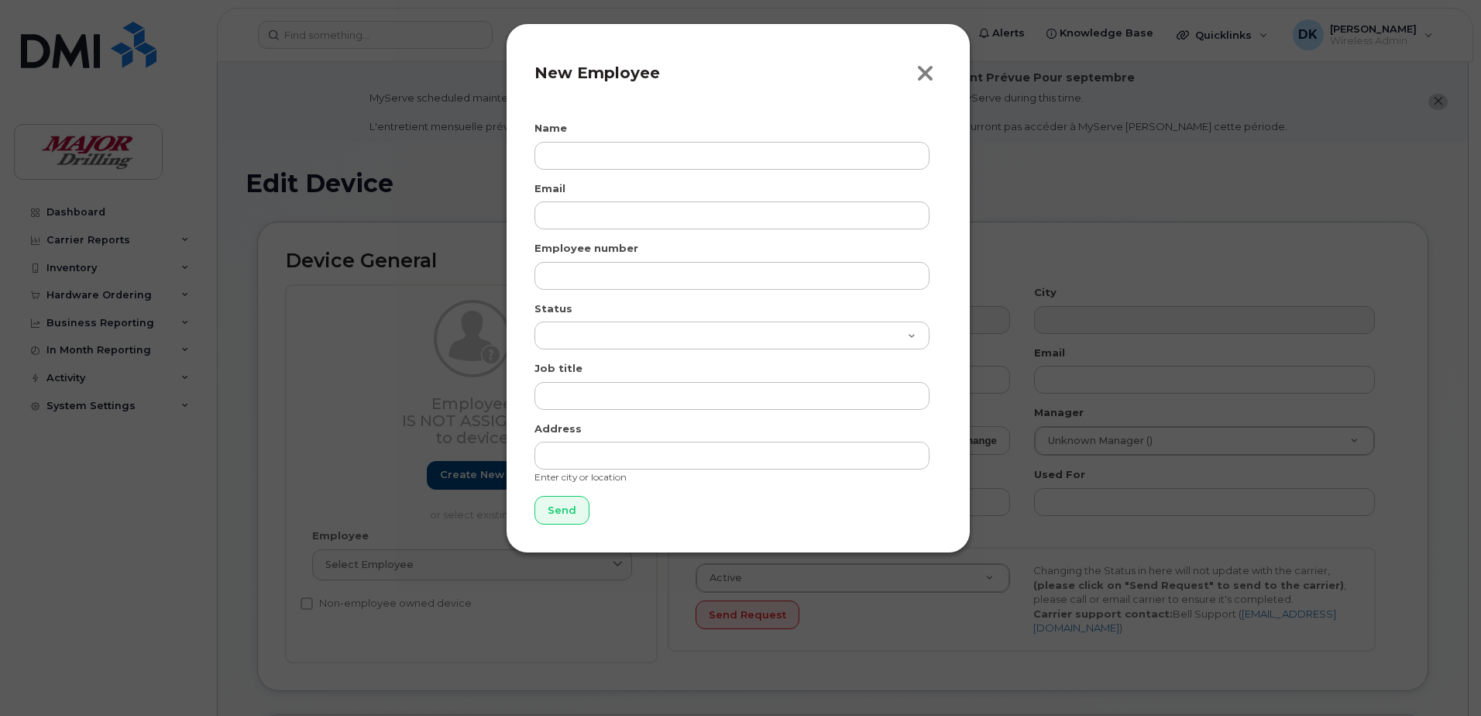
click at [923, 74] on icon "button" at bounding box center [925, 73] width 18 height 23
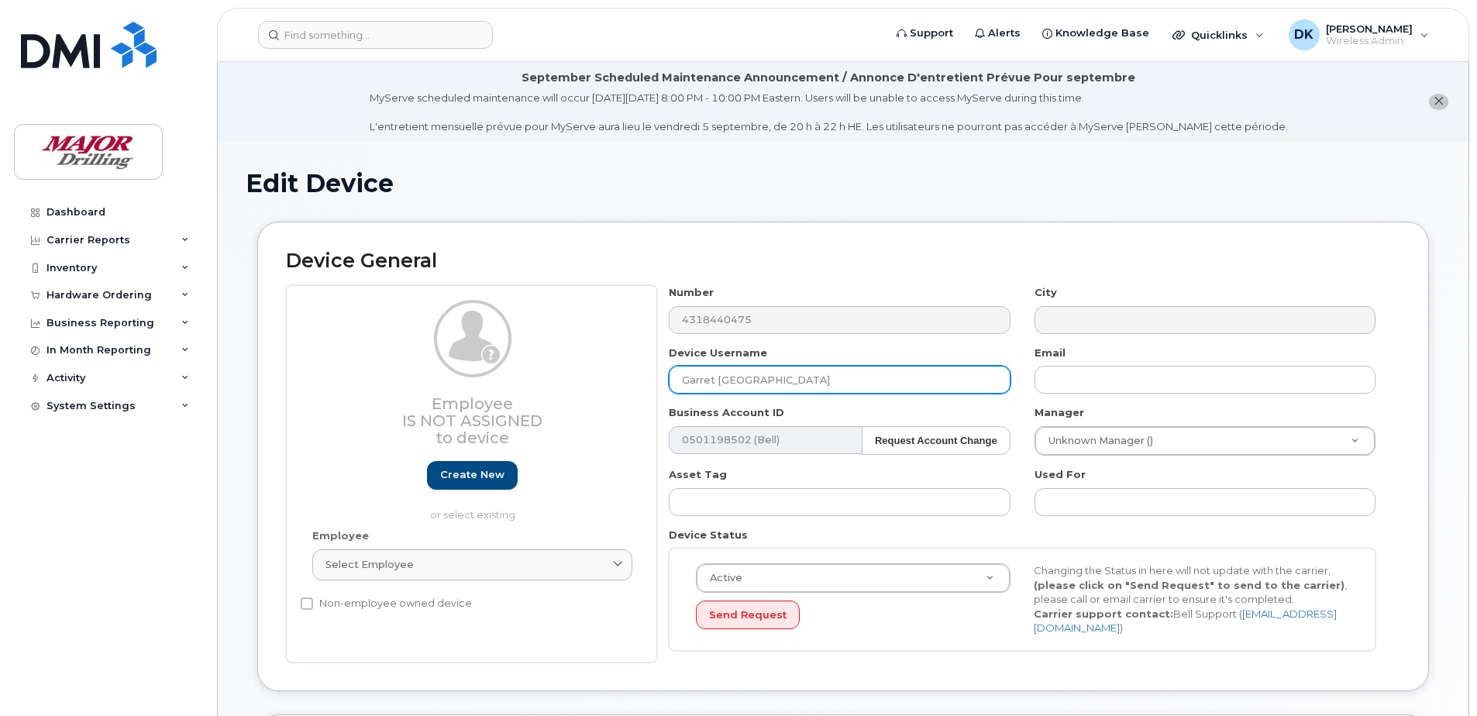
drag, startPoint x: 808, startPoint y: 387, endPoint x: 579, endPoint y: 385, distance: 228.5
click at [579, 385] on div "Employee Is not assigned to device Create new or select existing Employee Selec…" at bounding box center [843, 473] width 1114 height 377
type input "Garrett Rea"
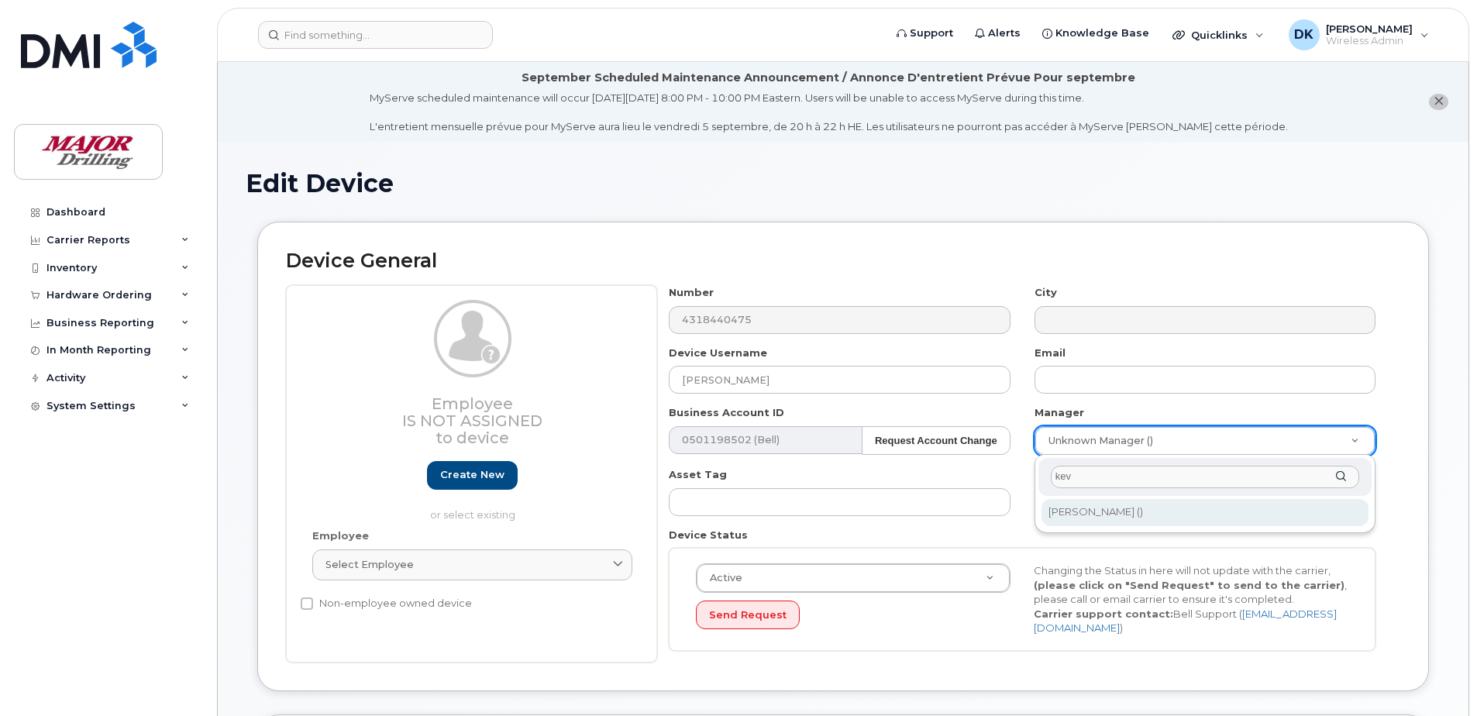
type input "kev"
type input "1542672"
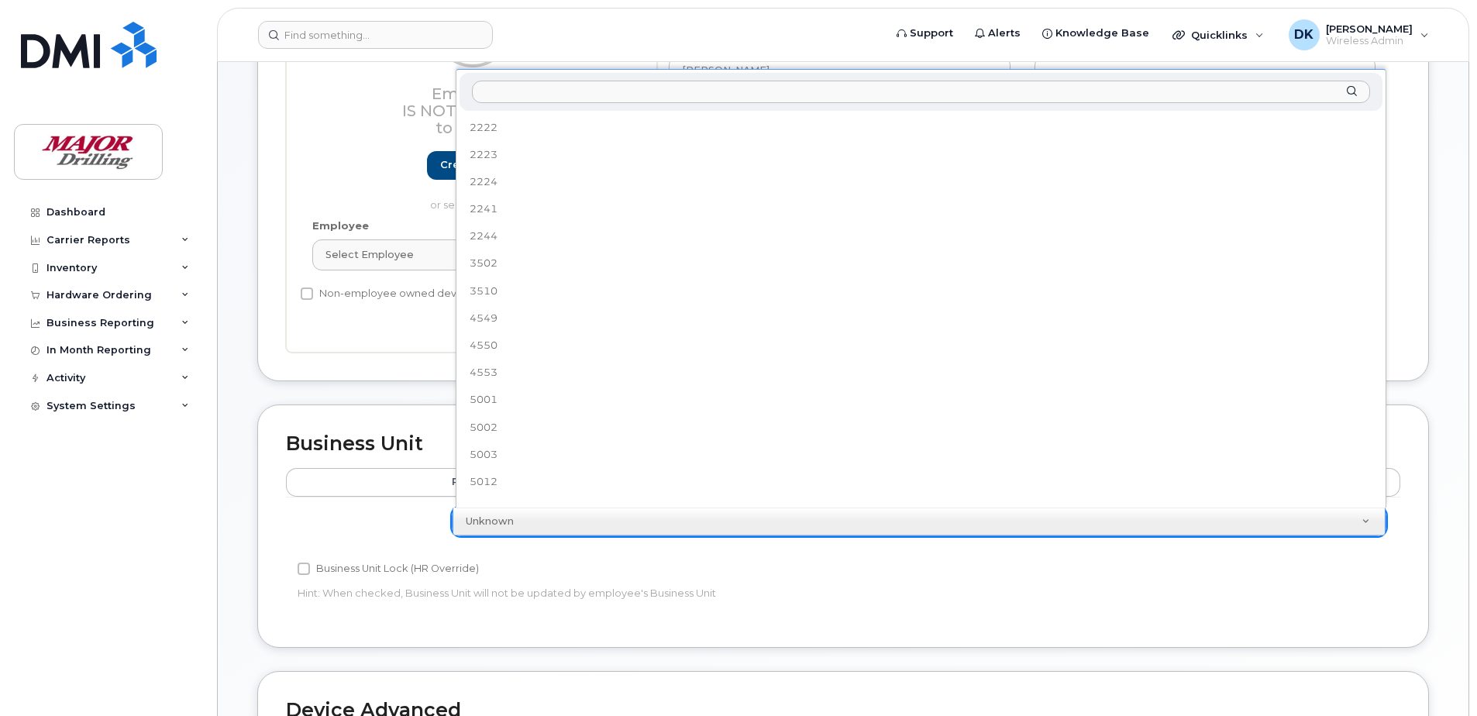
scroll to position [504, 0]
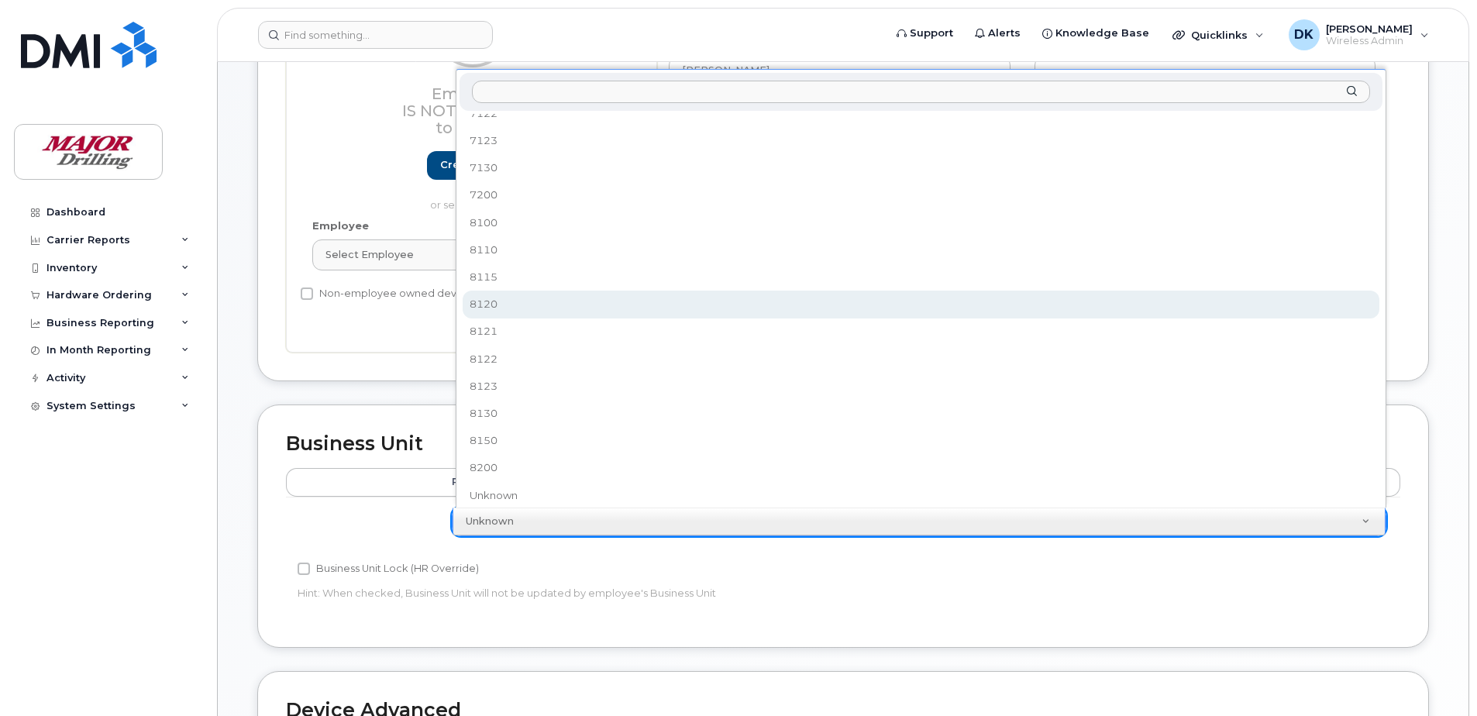
select select "2713170"
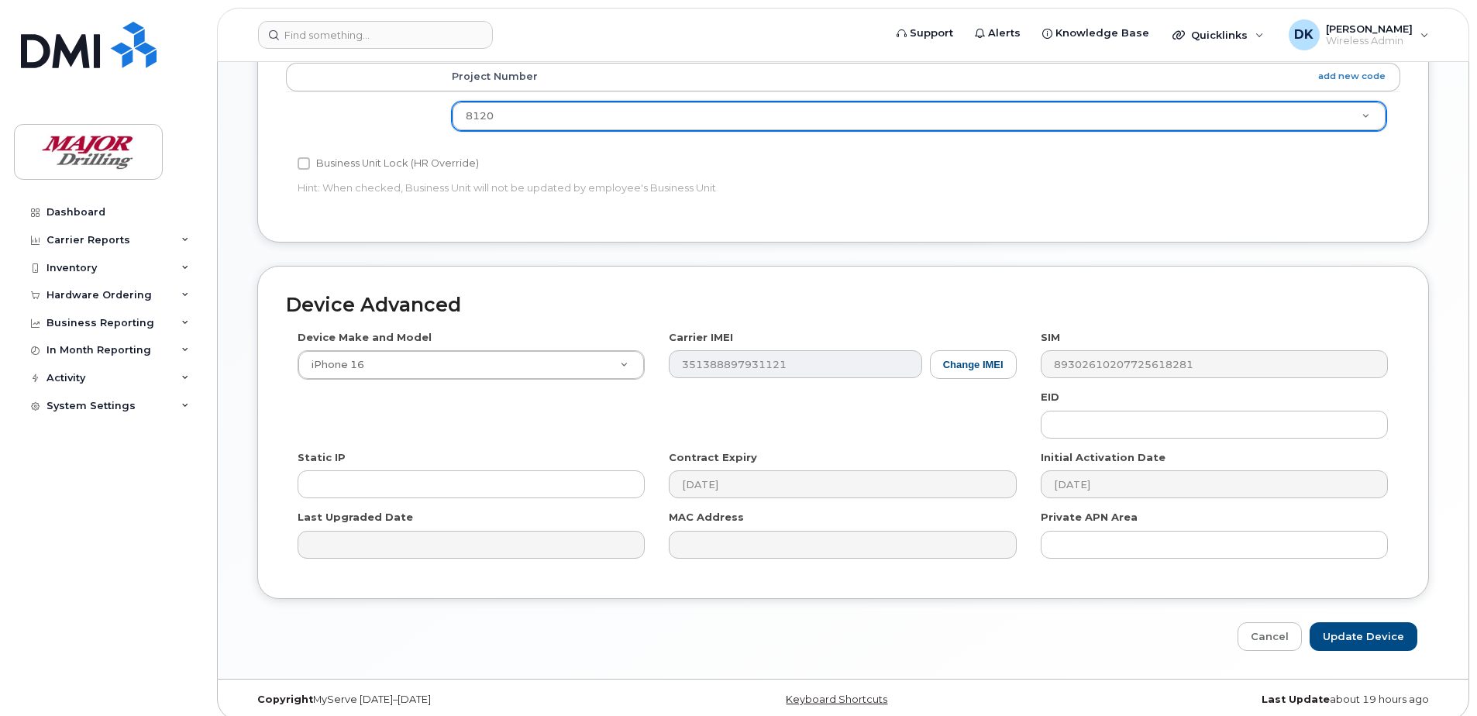
scroll to position [727, 0]
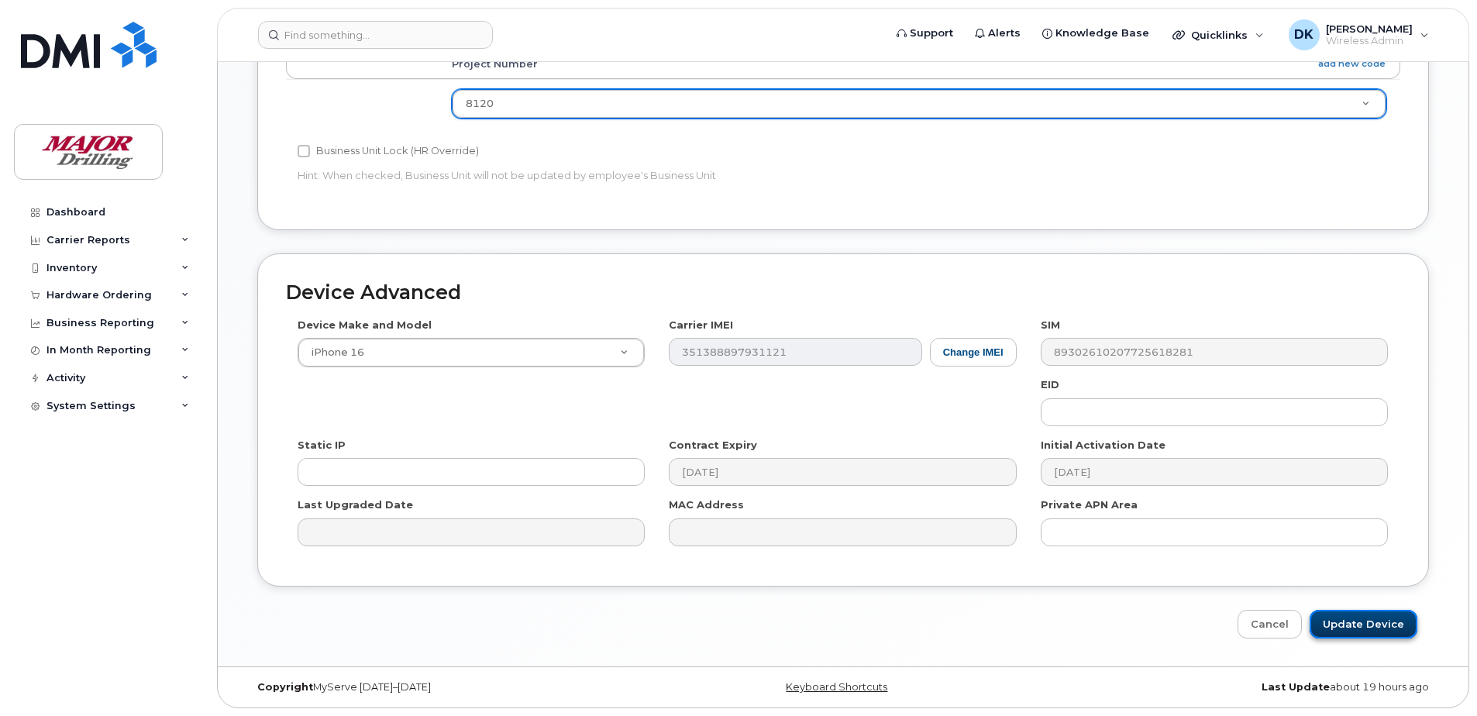
click at [1328, 614] on input "Update Device" at bounding box center [1363, 624] width 108 height 29
type input "Saving..."
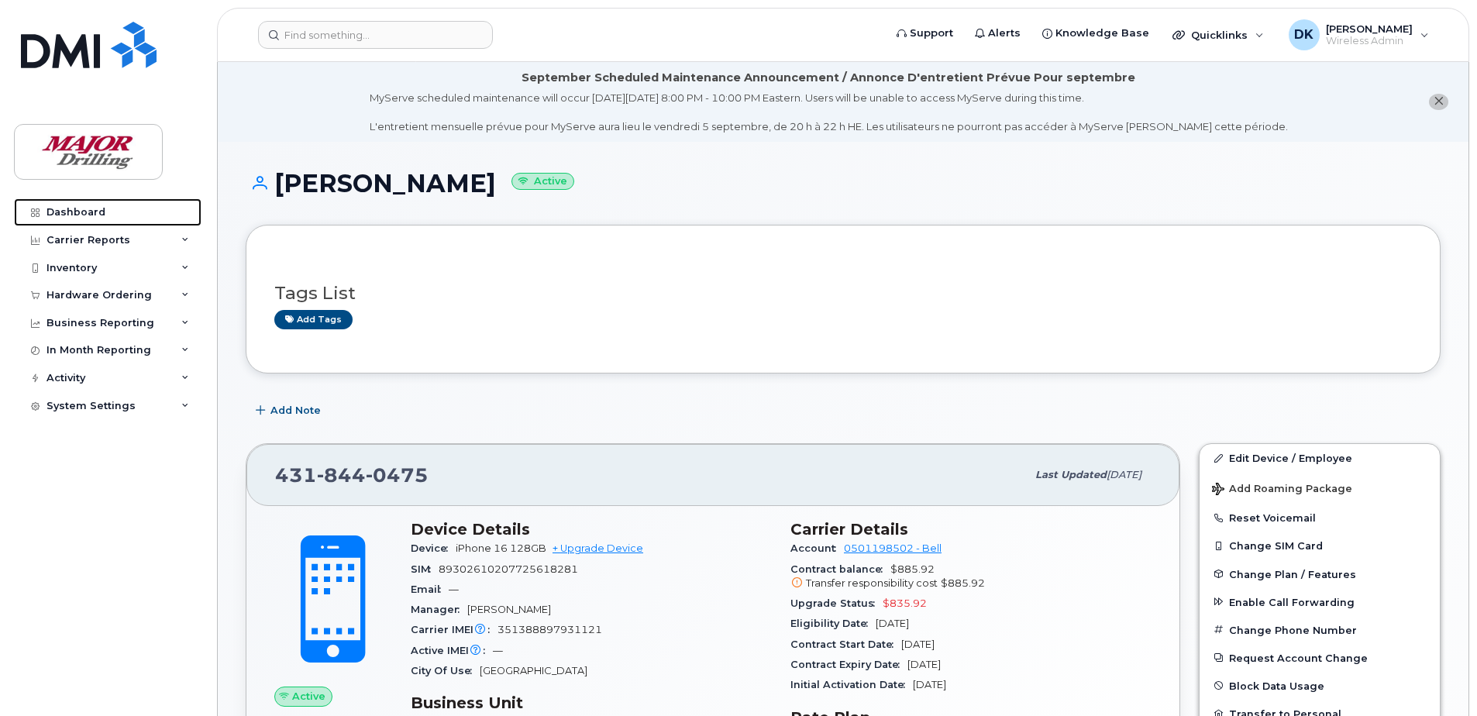
drag, startPoint x: 80, startPoint y: 209, endPoint x: 983, endPoint y: 375, distance: 918.4
click at [80, 209] on div "Dashboard" at bounding box center [75, 212] width 59 height 12
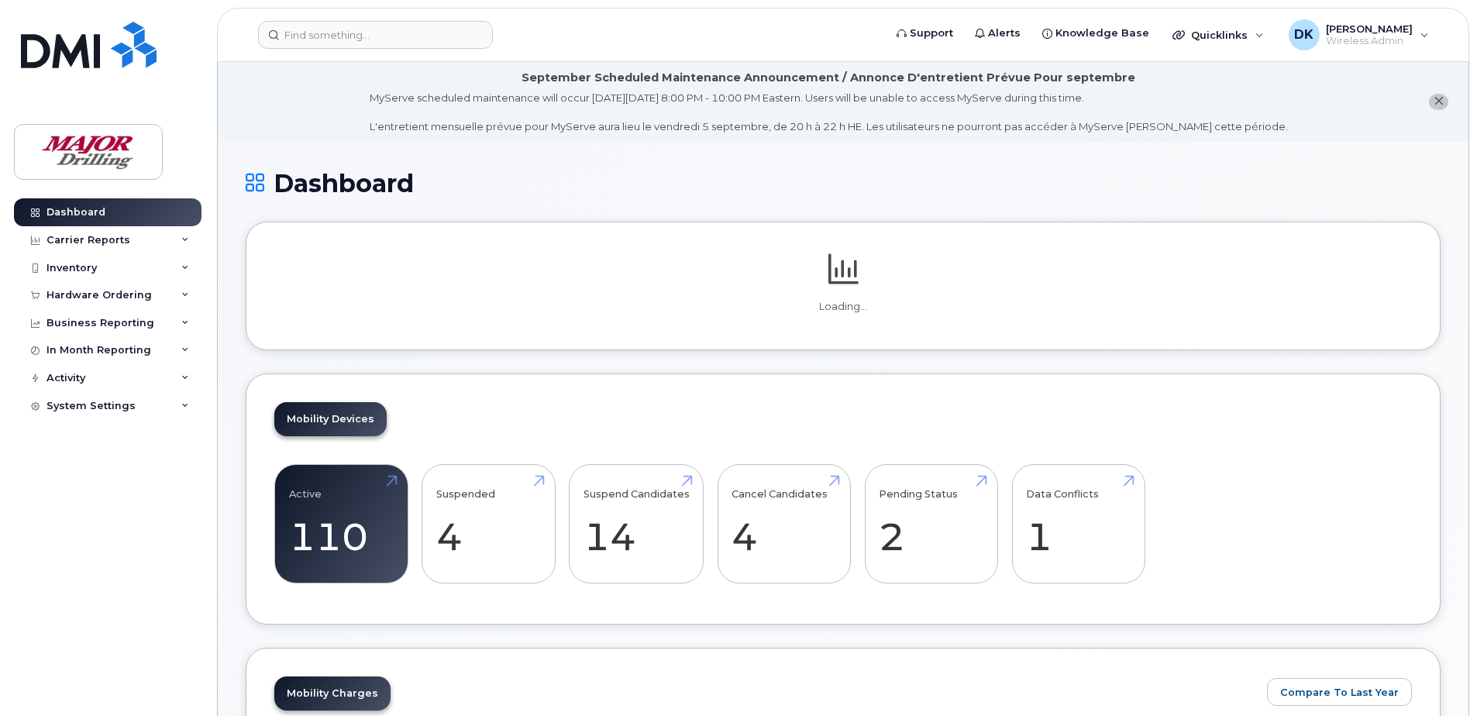
click at [1046, 495] on div "Mobility Devices Active 110 -15% Suspended 4 Suspend Candidates 14 Cancel Candi…" at bounding box center [843, 499] width 1195 height 252
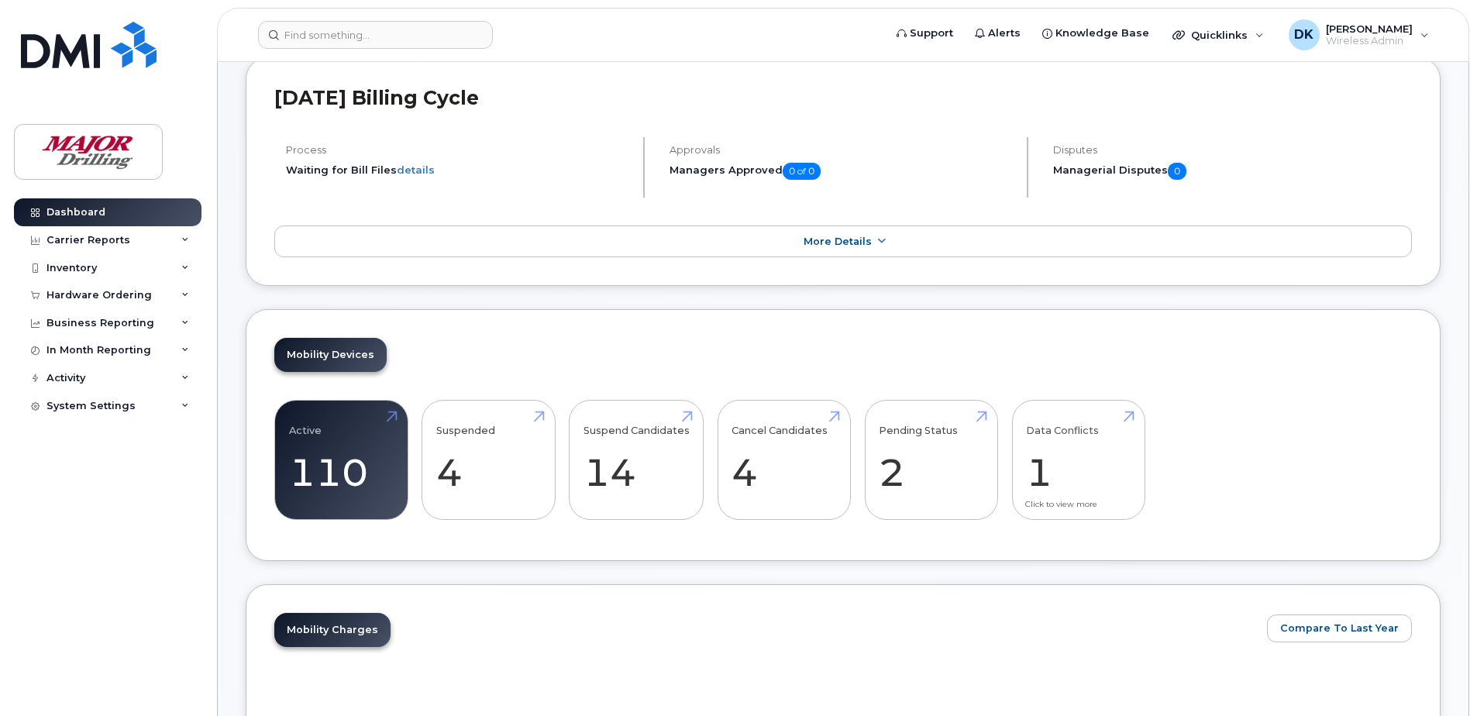
scroll to position [232, 0]
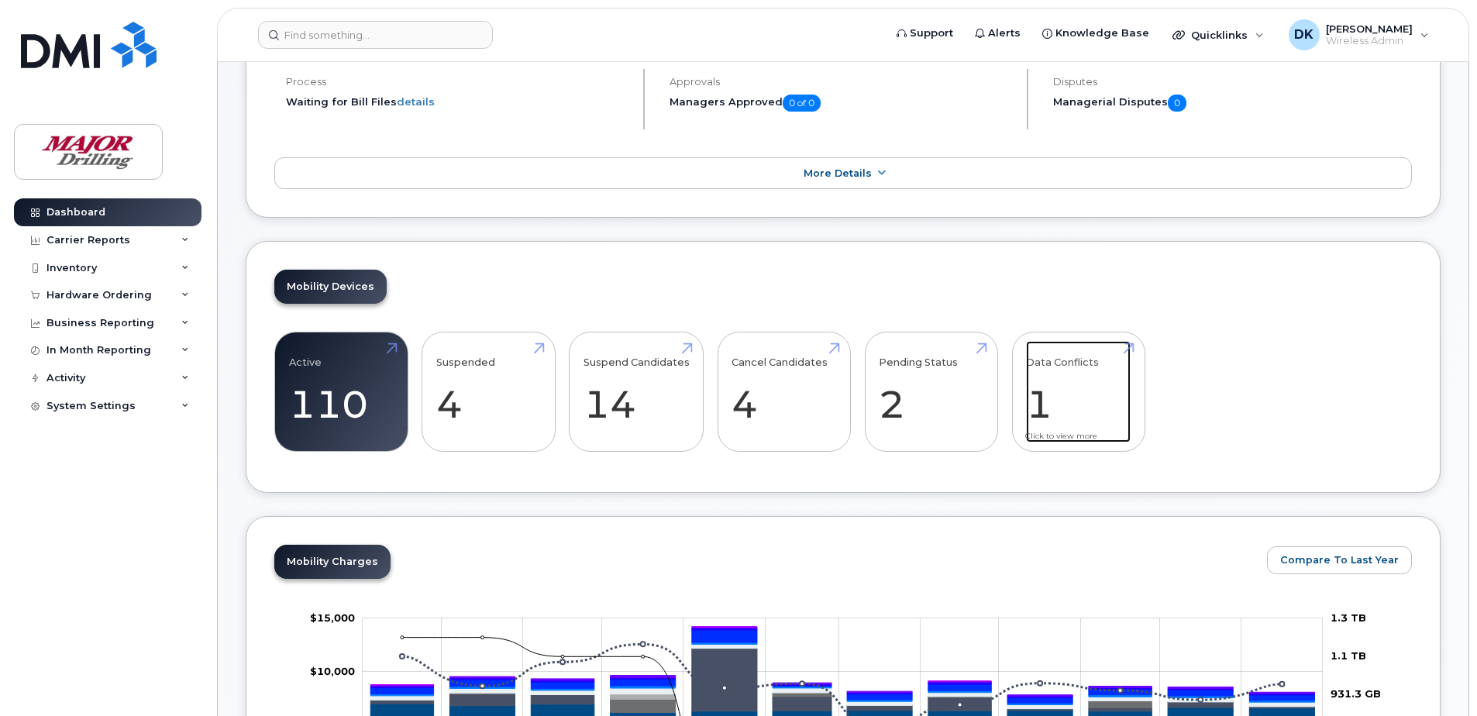
click at [1128, 350] on link "Data Conflicts 1" at bounding box center [1078, 392] width 105 height 102
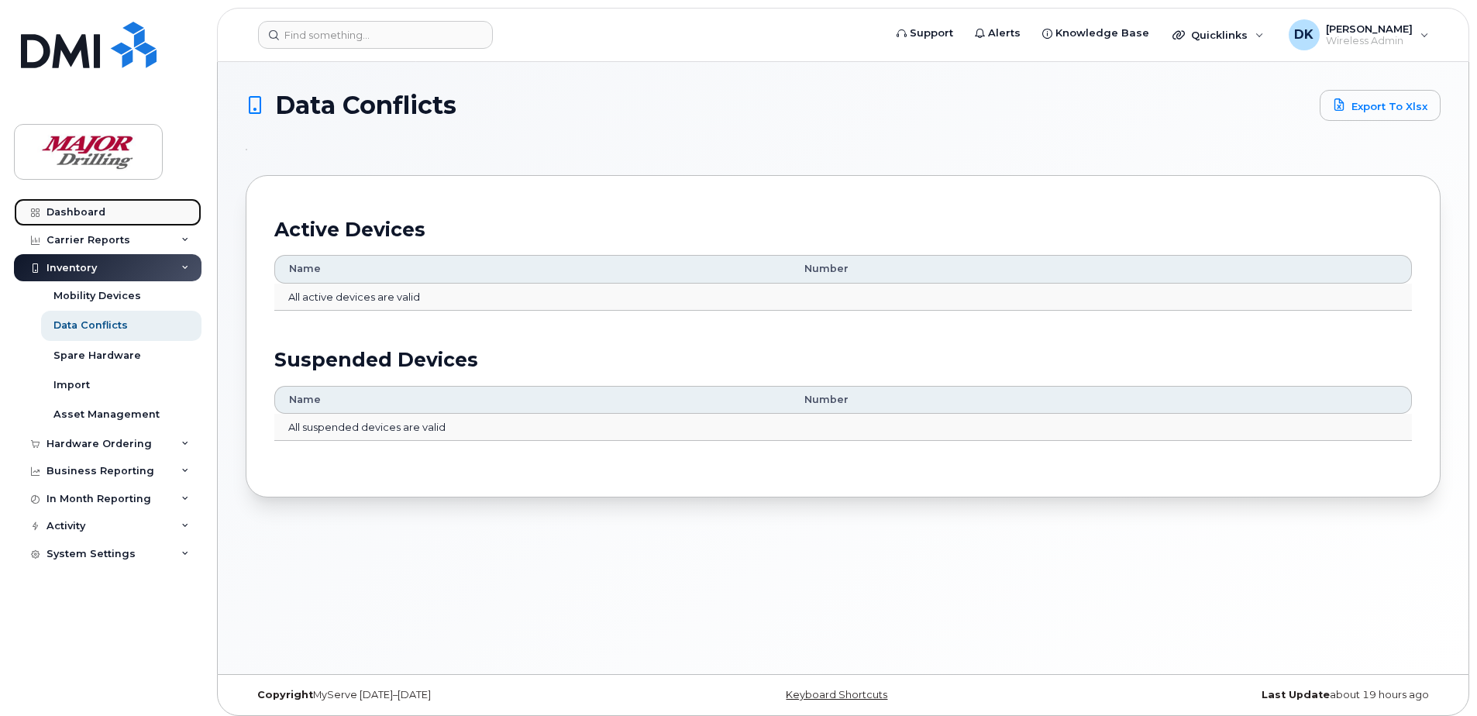
click at [77, 210] on div "Dashboard" at bounding box center [75, 212] width 59 height 12
